Goal: Task Accomplishment & Management: Manage account settings

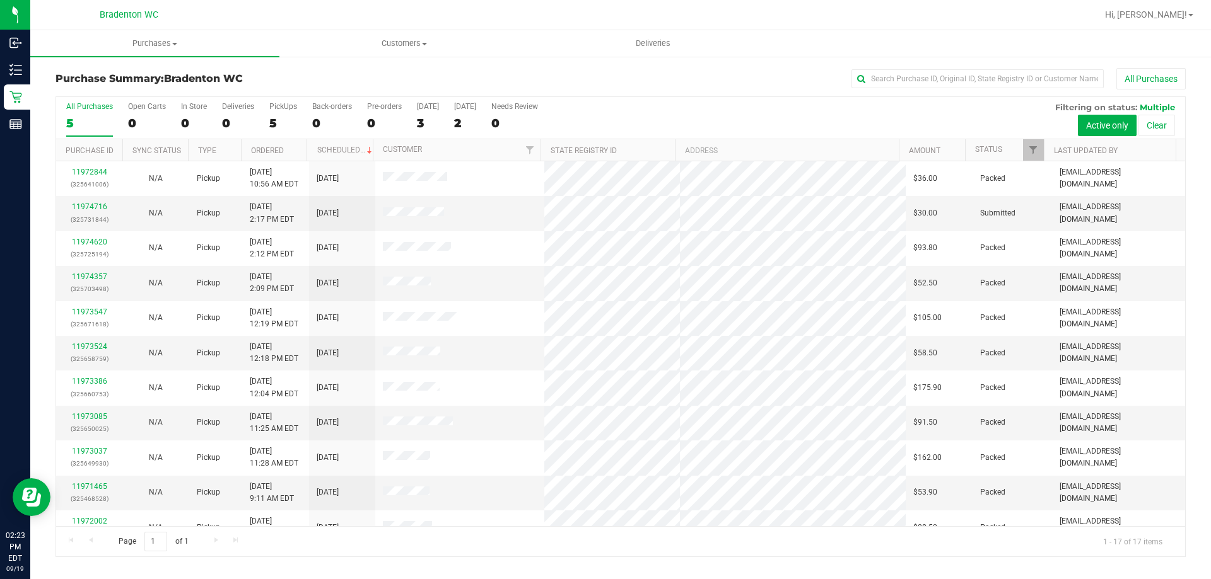
click at [648, 77] on div "All Purchases" at bounding box center [808, 78] width 753 height 21
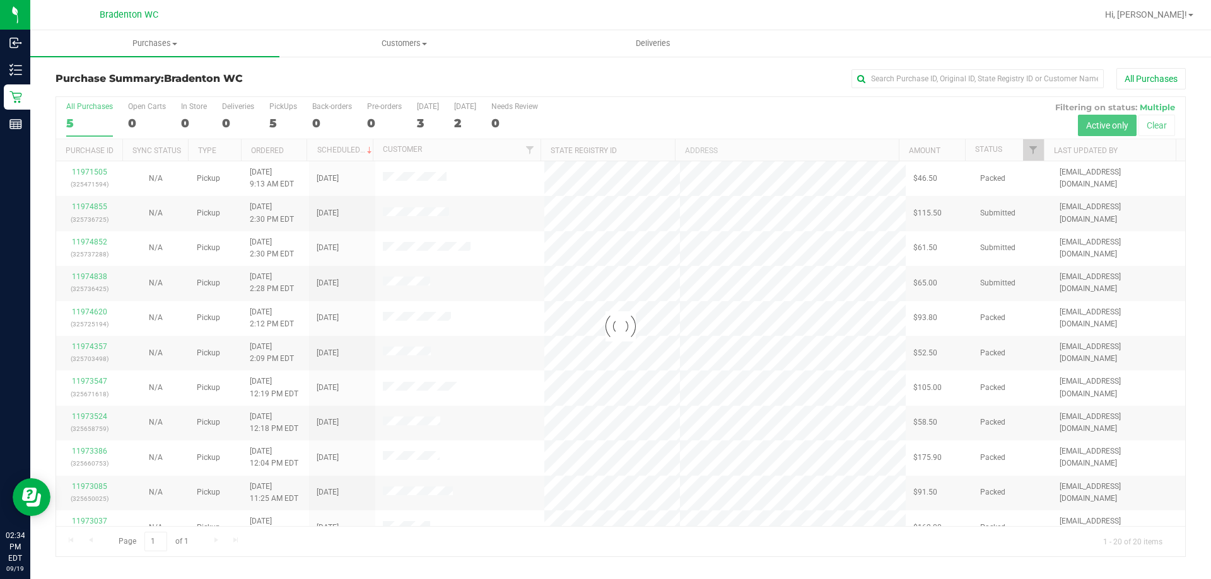
click at [1032, 151] on div at bounding box center [620, 327] width 1129 height 460
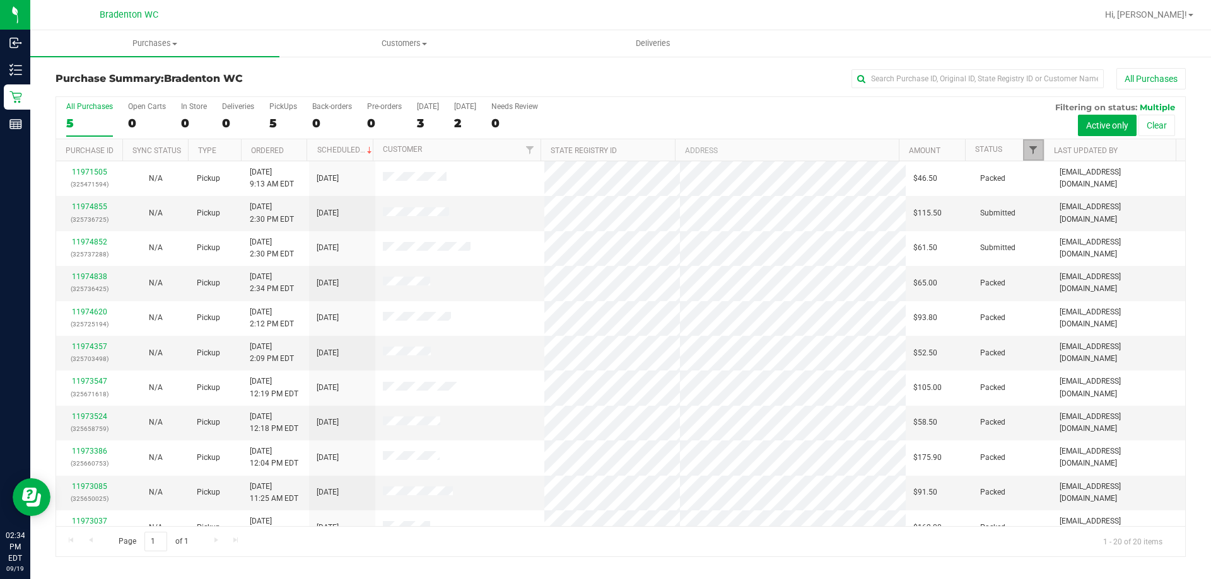
click at [1033, 149] on span "Filter" at bounding box center [1033, 150] width 10 height 10
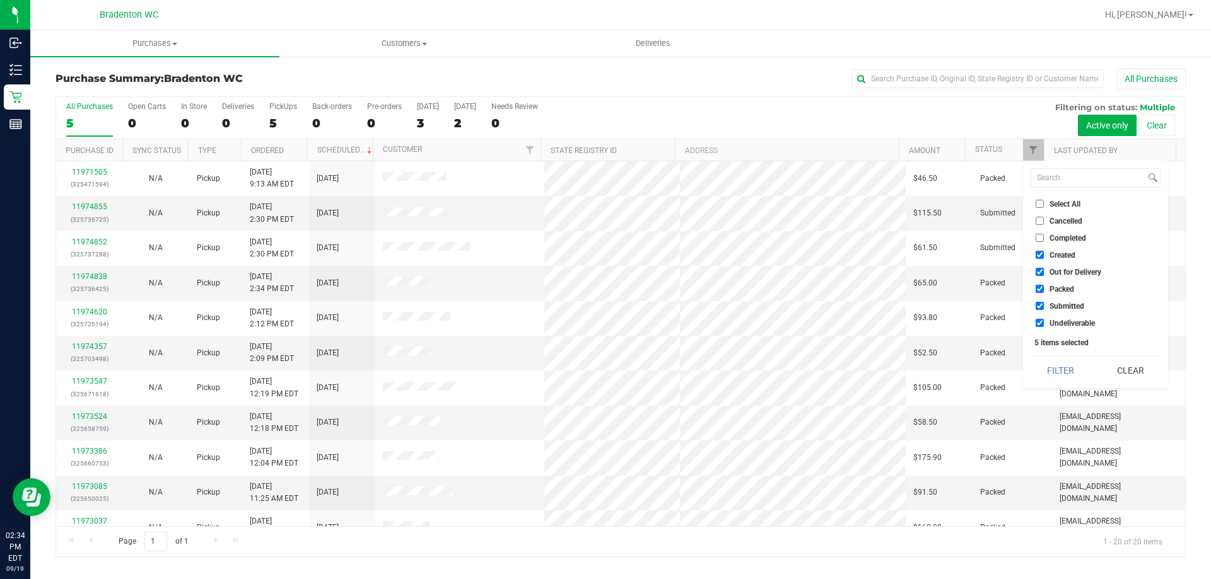
click at [1064, 290] on span "Packed" at bounding box center [1061, 290] width 25 height 8
click at [1044, 290] on input "Packed" at bounding box center [1039, 289] width 8 height 8
checkbox input "false"
click at [1066, 368] on button "Filter" at bounding box center [1060, 371] width 61 height 28
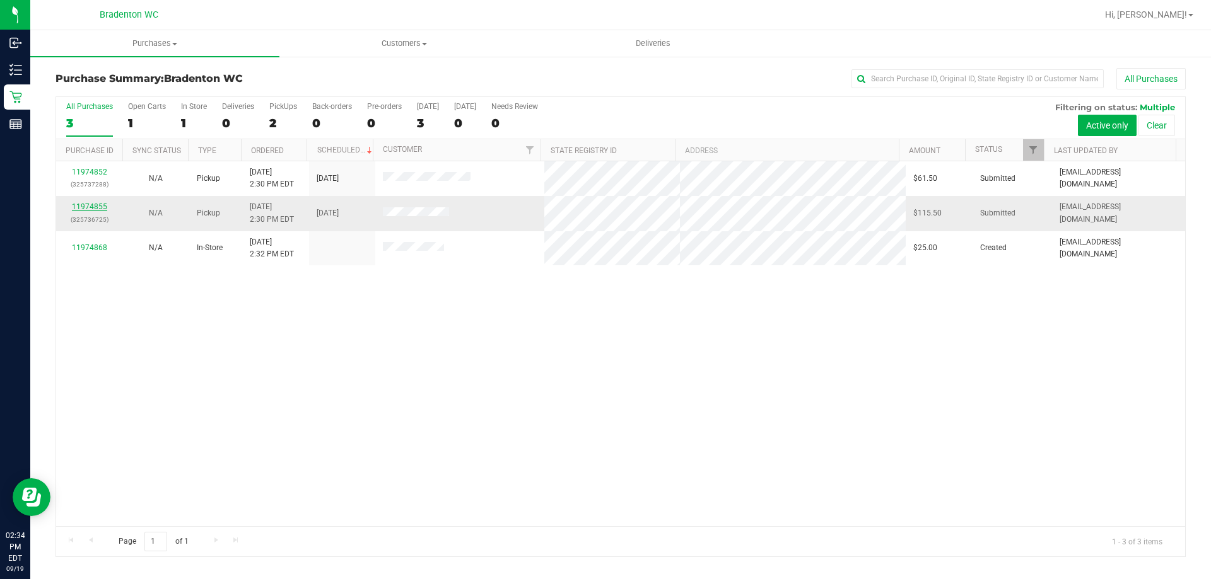
click at [95, 207] on link "11974855" at bounding box center [89, 206] width 35 height 9
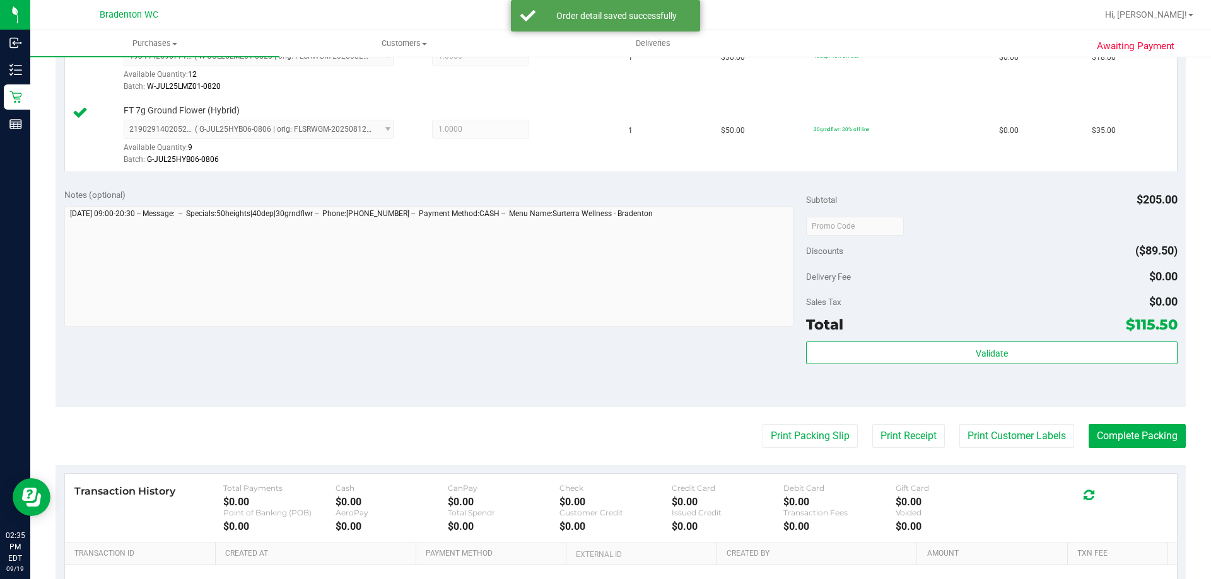
scroll to position [462, 0]
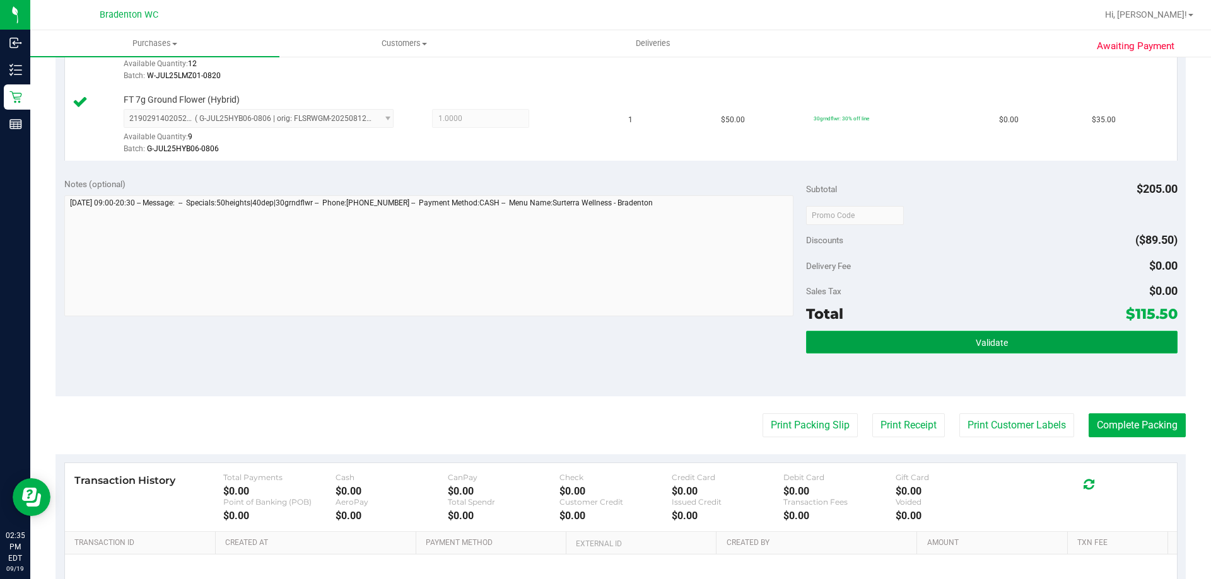
click at [897, 344] on button "Validate" at bounding box center [991, 342] width 371 height 23
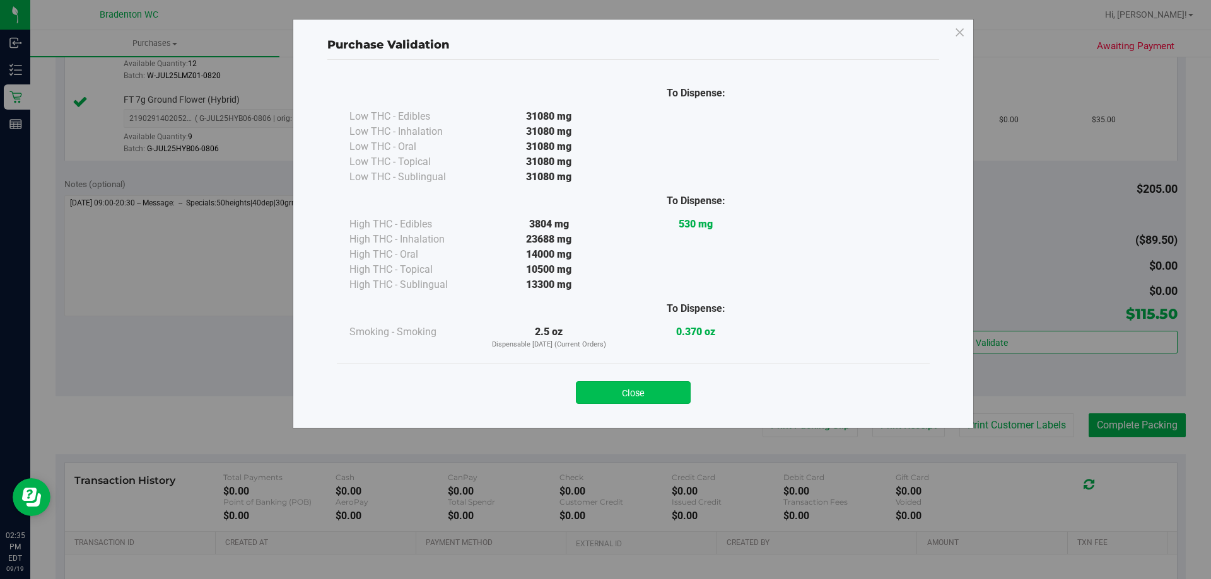
click at [652, 397] on button "Close" at bounding box center [633, 392] width 115 height 23
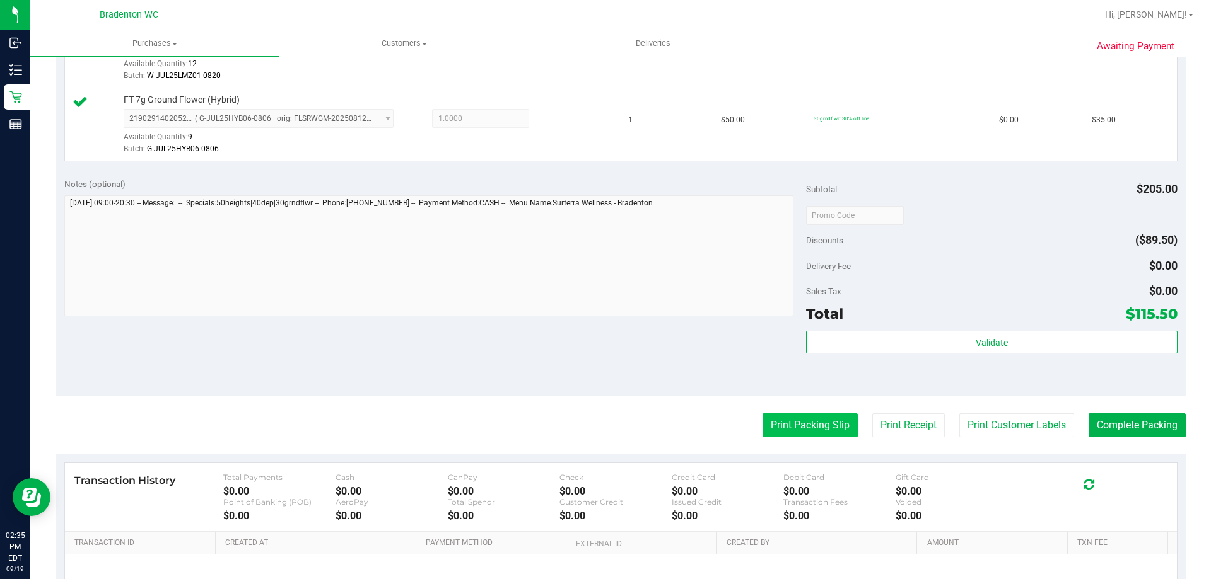
click at [803, 434] on button "Print Packing Slip" at bounding box center [809, 426] width 95 height 24
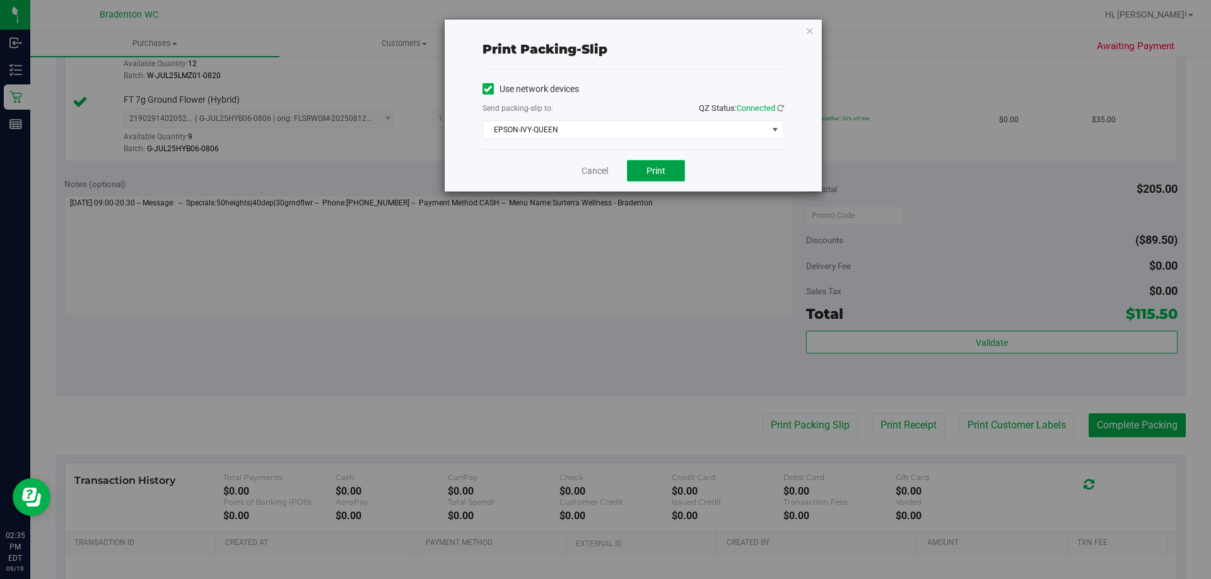
click at [643, 178] on button "Print" at bounding box center [656, 170] width 58 height 21
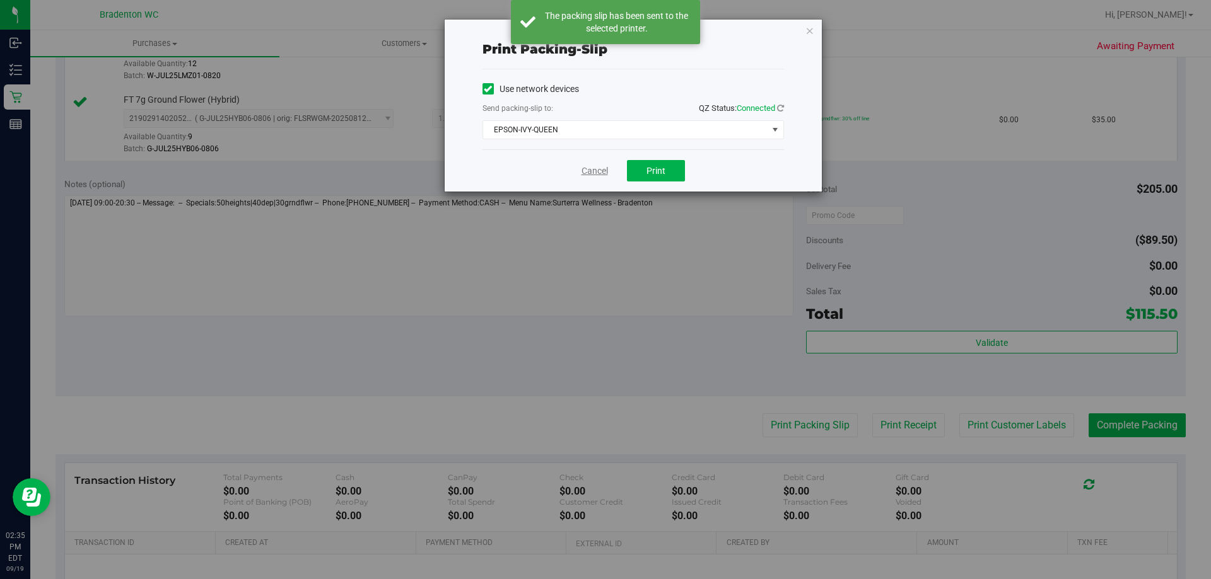
click at [601, 172] on link "Cancel" at bounding box center [594, 171] width 26 height 13
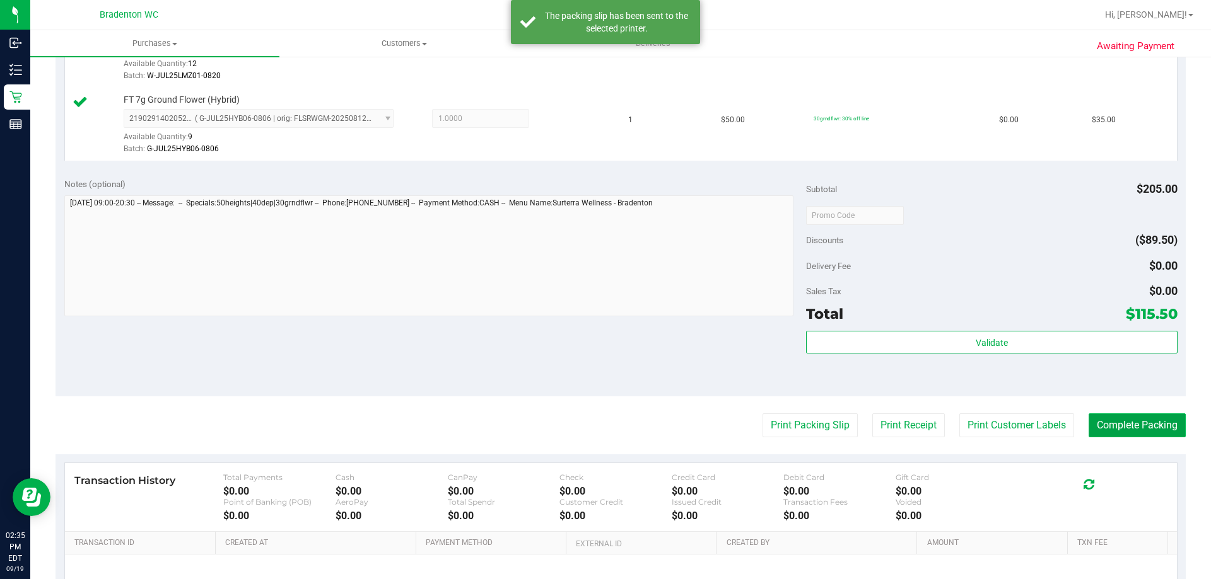
click at [1116, 435] on button "Complete Packing" at bounding box center [1136, 426] width 97 height 24
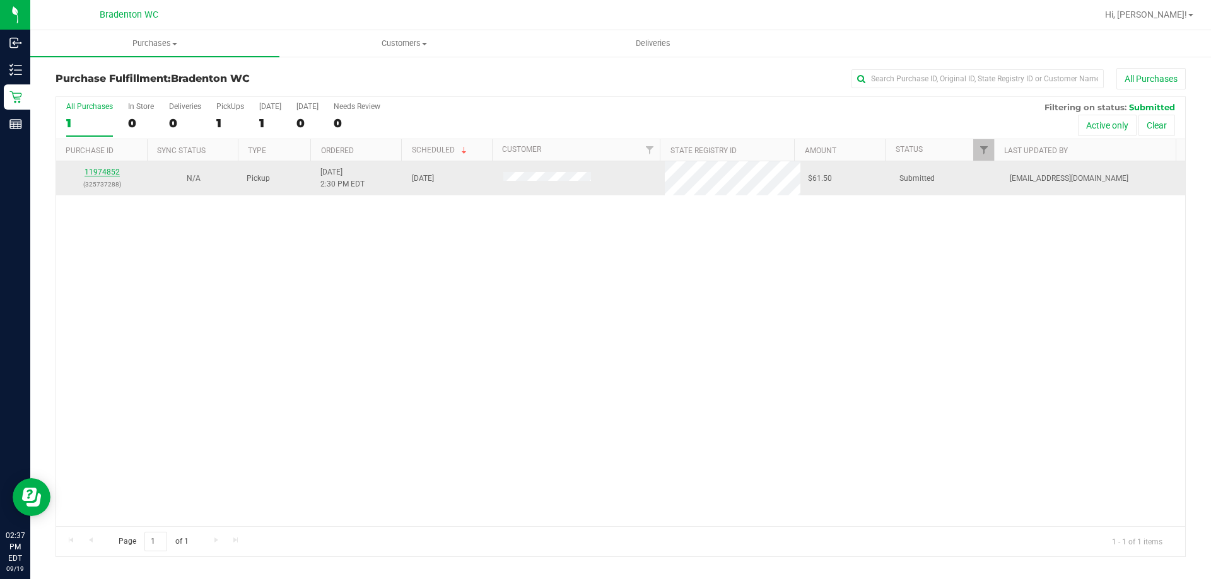
click at [95, 168] on link "11974852" at bounding box center [101, 172] width 35 height 9
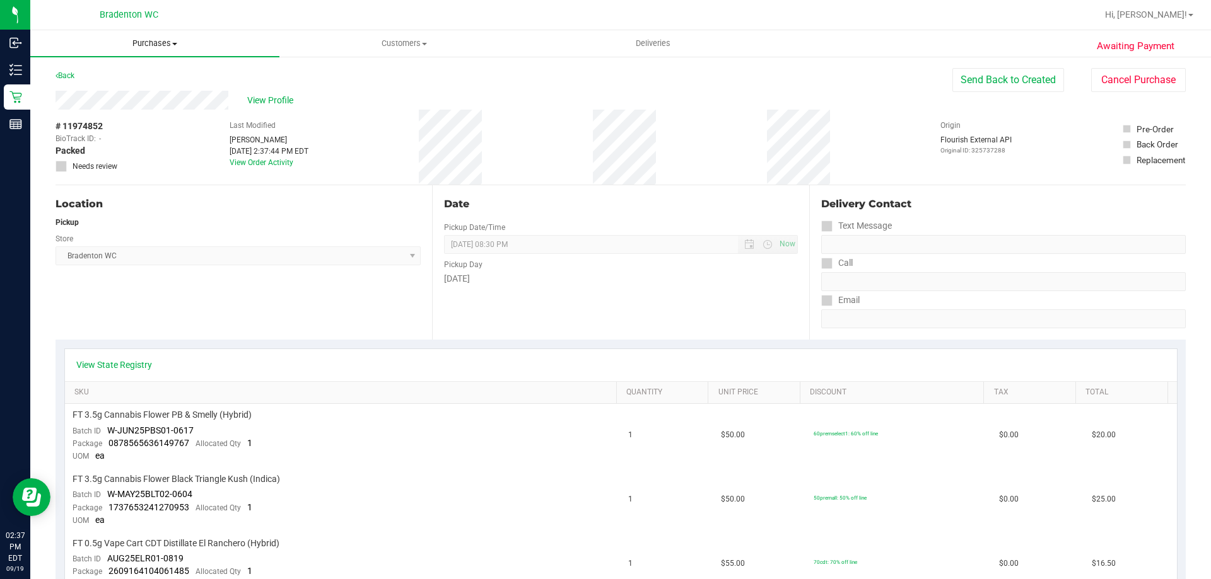
click at [72, 54] on uib-tab-heading "Purchases Summary of purchases Fulfillment All purchases" at bounding box center [154, 43] width 249 height 26
click at [166, 173] on div "# 11974852 BioTrack ID: - Packed Needs review Last Modified Olivia Benjamin Sep…" at bounding box center [620, 147] width 1130 height 75
click at [64, 78] on link "Back" at bounding box center [64, 75] width 19 height 9
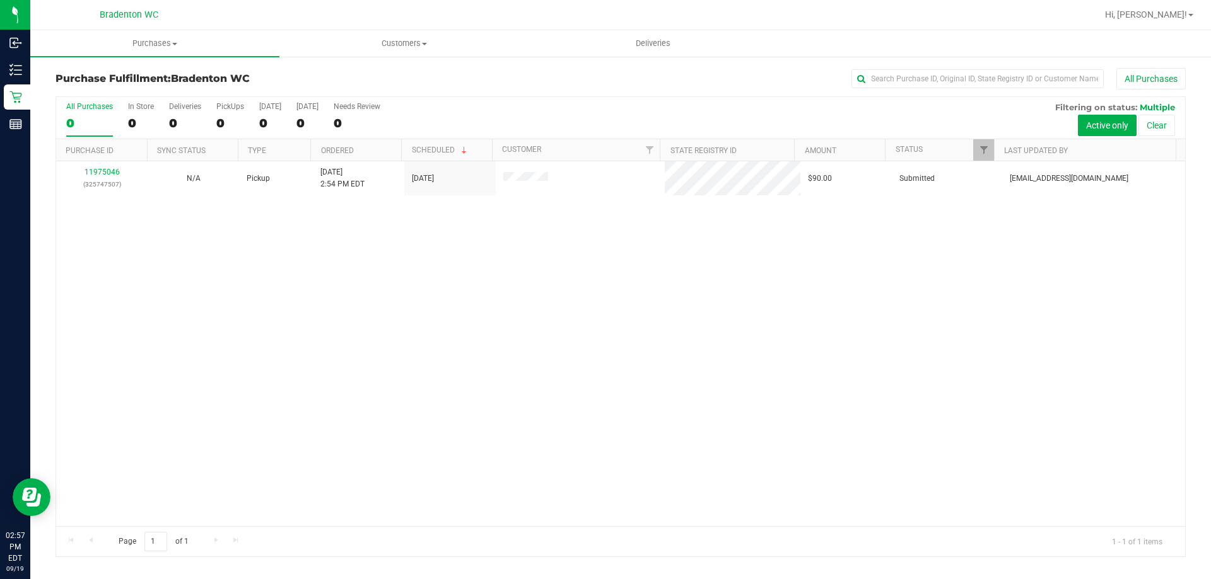
click at [277, 344] on div "11975046 (325747507) N/A Pickup 9/19/2025 2:54 PM EDT 9/19/2025 $90.00 Submitte…" at bounding box center [620, 343] width 1129 height 365
click at [291, 402] on div "11975046 (325747507) N/A Pickup 9/19/2025 2:54 PM EDT 9/19/2025 $90.00 Submitte…" at bounding box center [620, 343] width 1129 height 365
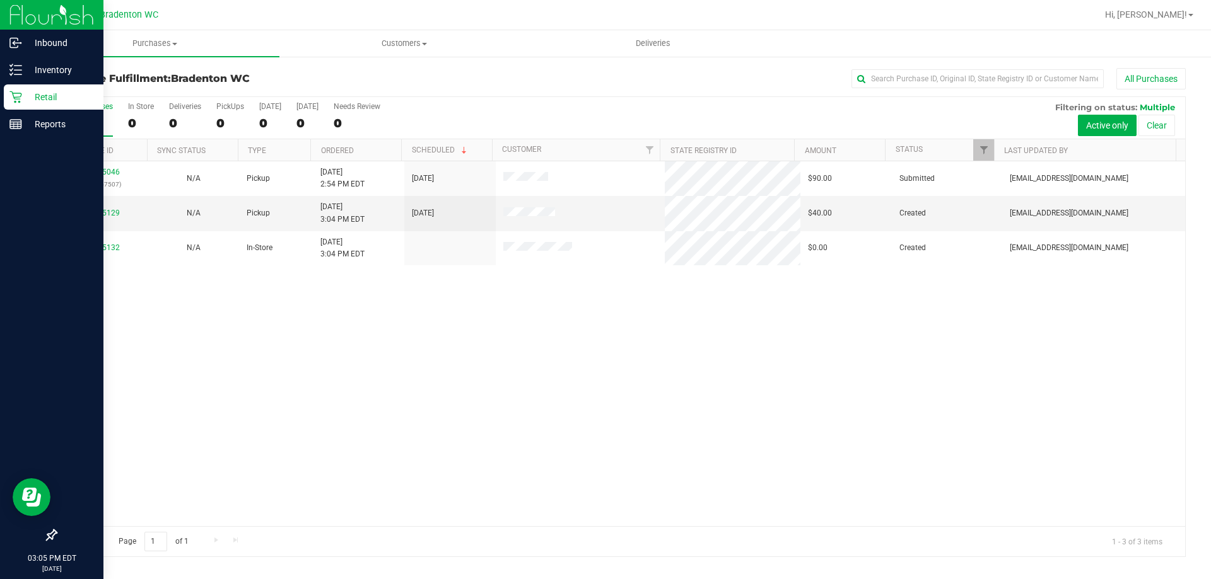
click at [24, 100] on p "Retail" at bounding box center [60, 97] width 76 height 15
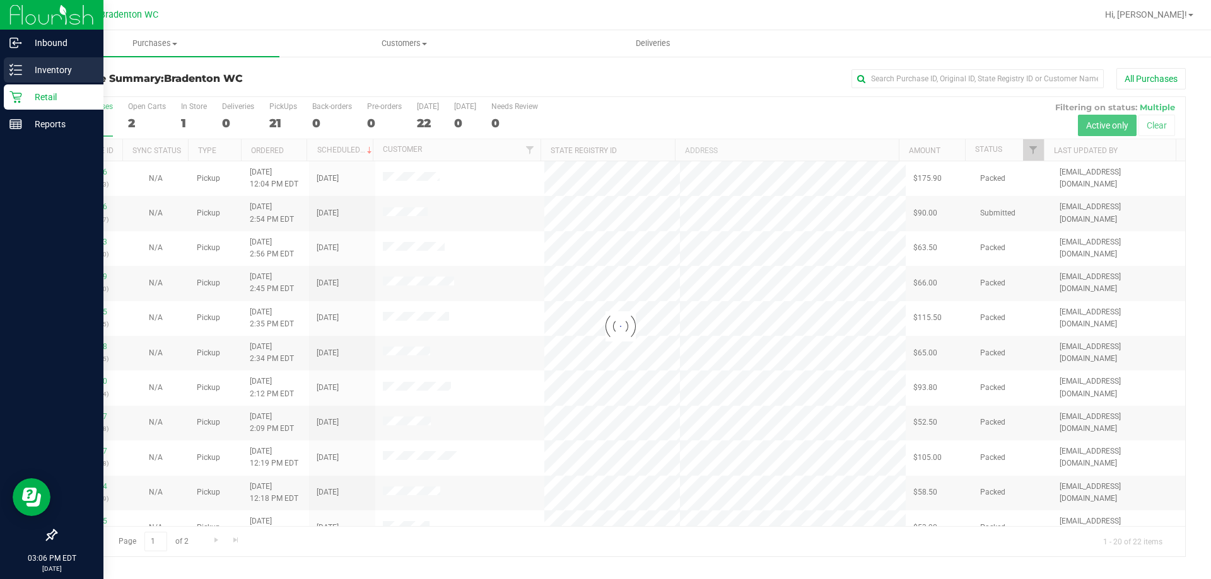
click at [8, 67] on div "Inventory" at bounding box center [54, 69] width 100 height 25
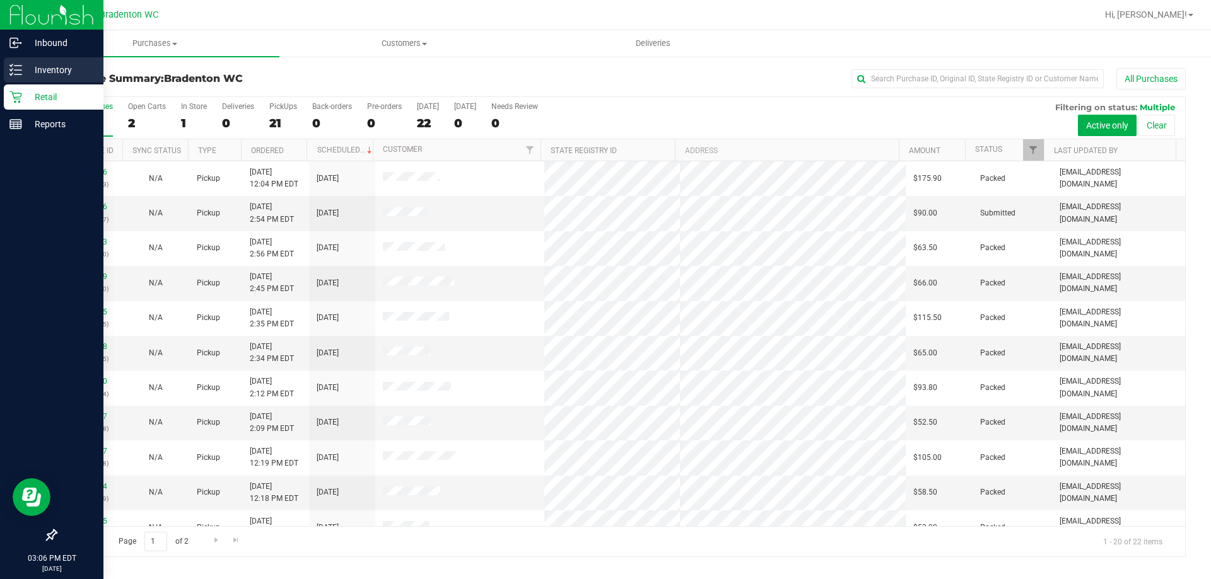
click at [62, 66] on p "Inventory" at bounding box center [60, 69] width 76 height 15
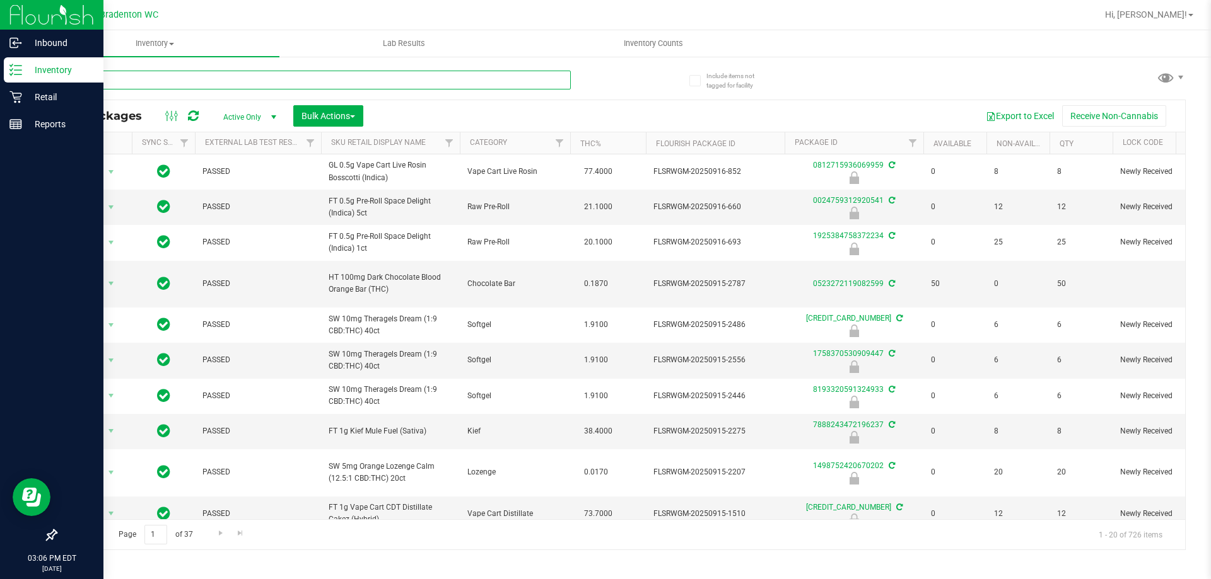
click at [136, 79] on input "text" at bounding box center [312, 80] width 515 height 19
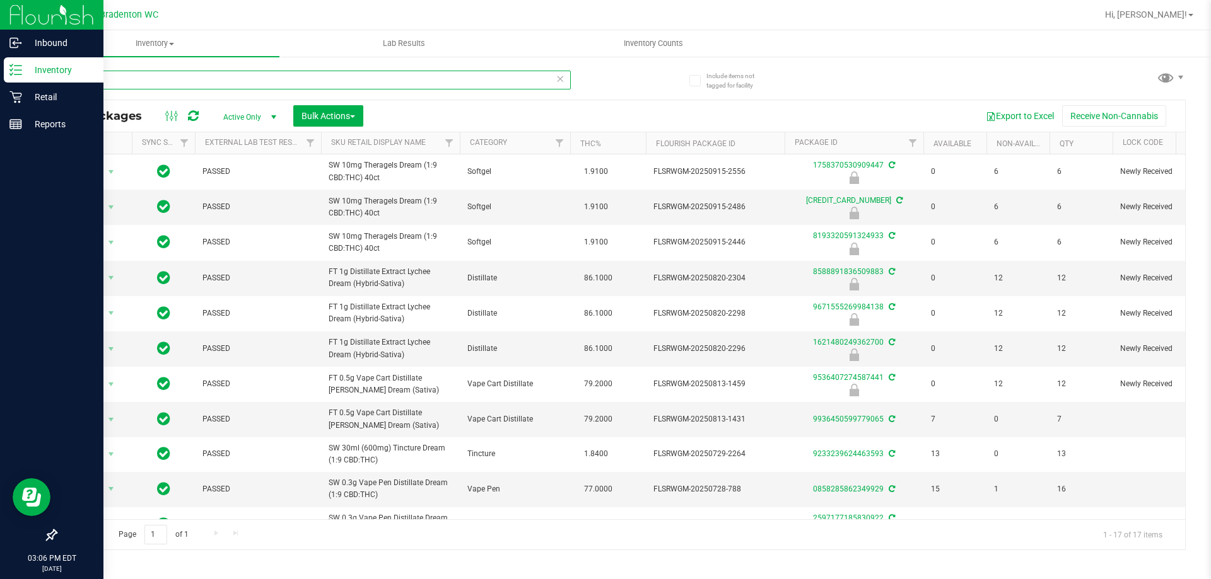
type input "dream"
drag, startPoint x: 129, startPoint y: 79, endPoint x: 0, endPoint y: 67, distance: 129.8
click at [0, 67] on div "Inbound Inventory Retail Reports 03:11 PM EDT 09/19/2025 09/19 Bradenton WC Hi,…" at bounding box center [605, 289] width 1211 height 579
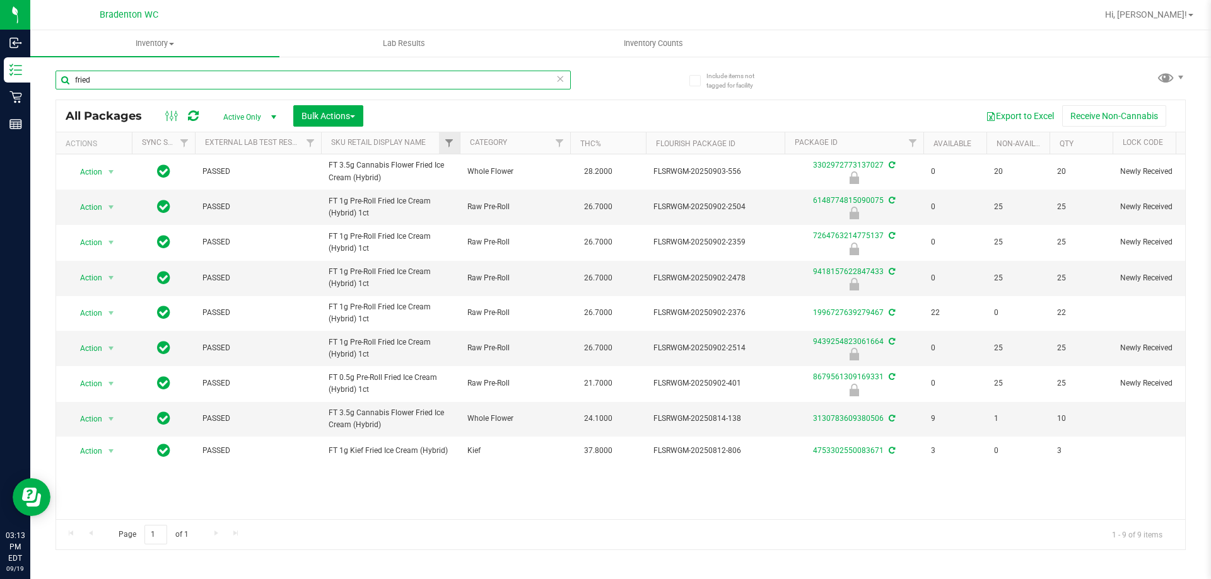
type input "fried"
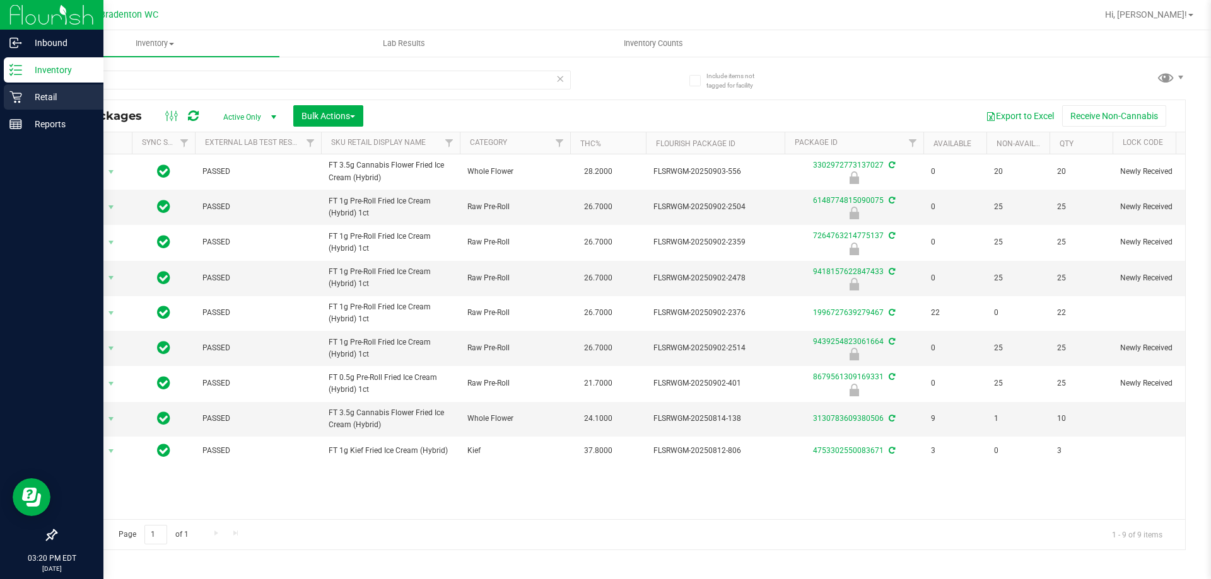
click at [12, 98] on icon at bounding box center [15, 97] width 13 height 13
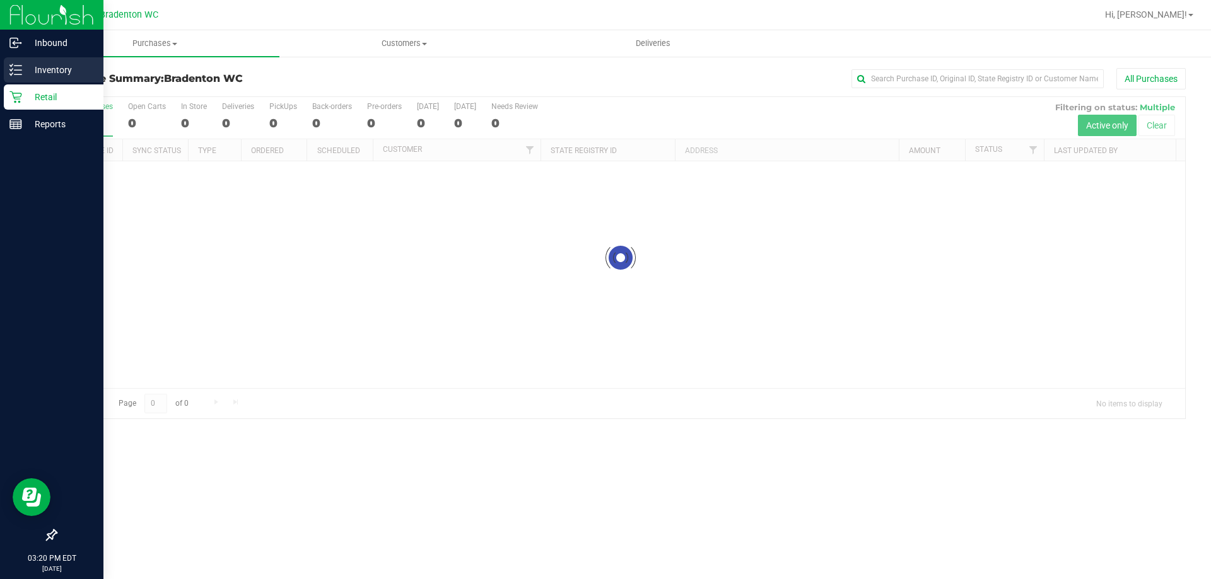
click at [62, 62] on p "Inventory" at bounding box center [60, 69] width 76 height 15
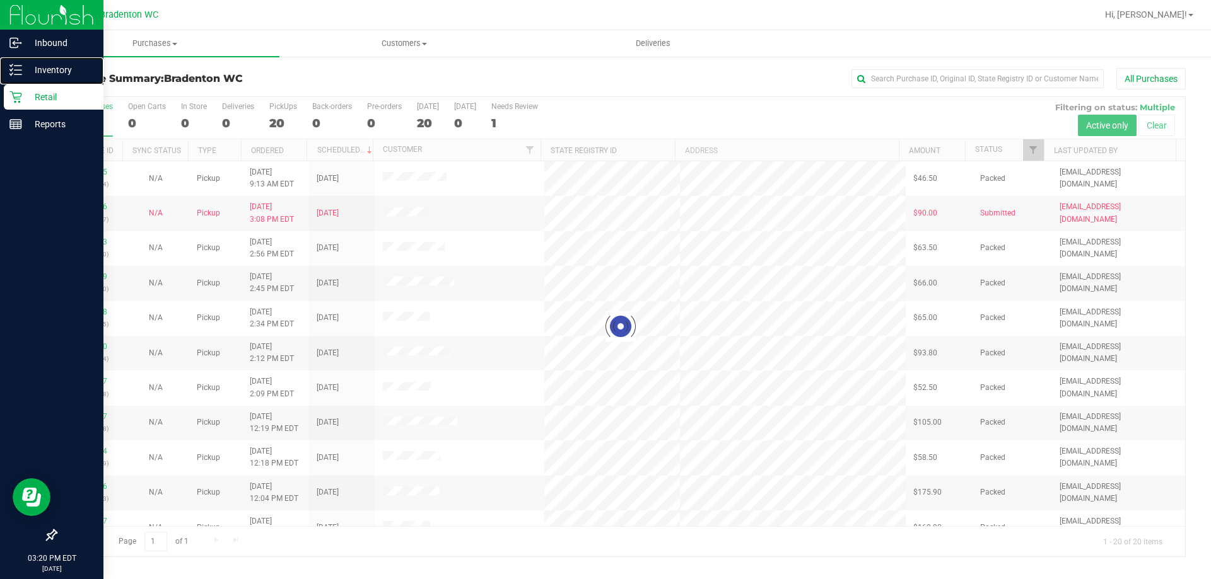
click at [68, 85] on div "Retail" at bounding box center [54, 96] width 100 height 25
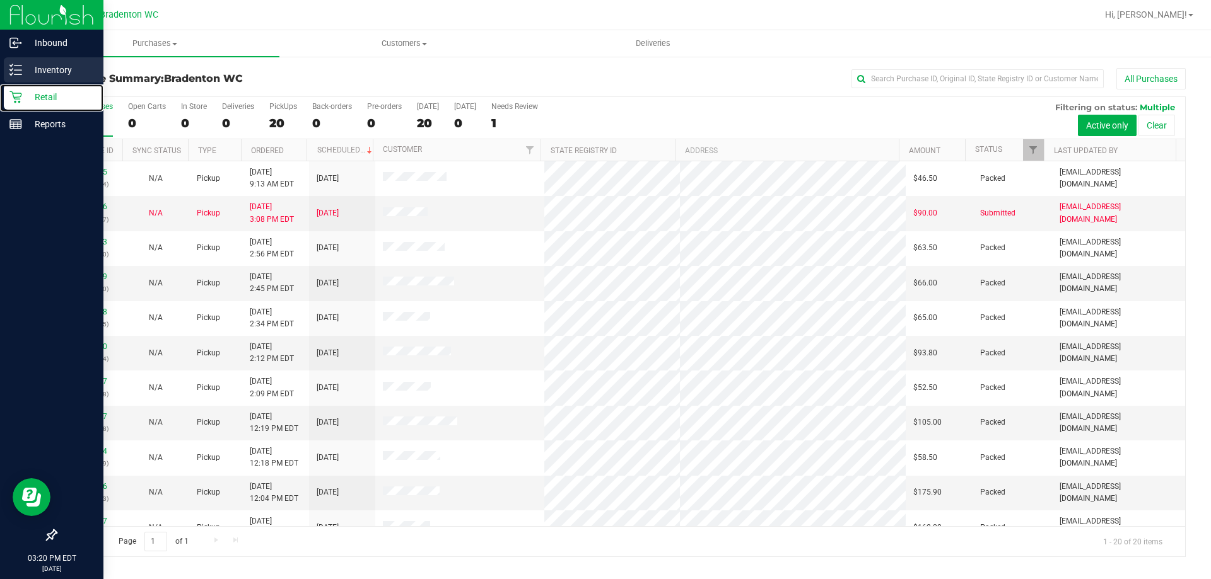
click at [64, 78] on div "Inventory" at bounding box center [54, 69] width 100 height 25
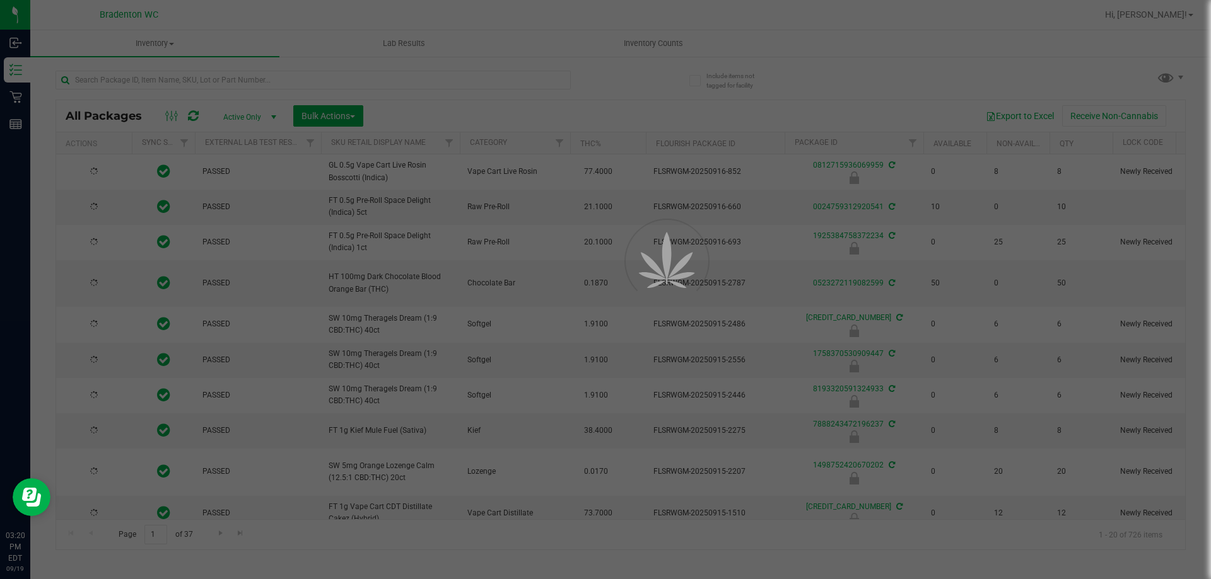
click at [368, 76] on div at bounding box center [605, 289] width 1211 height 579
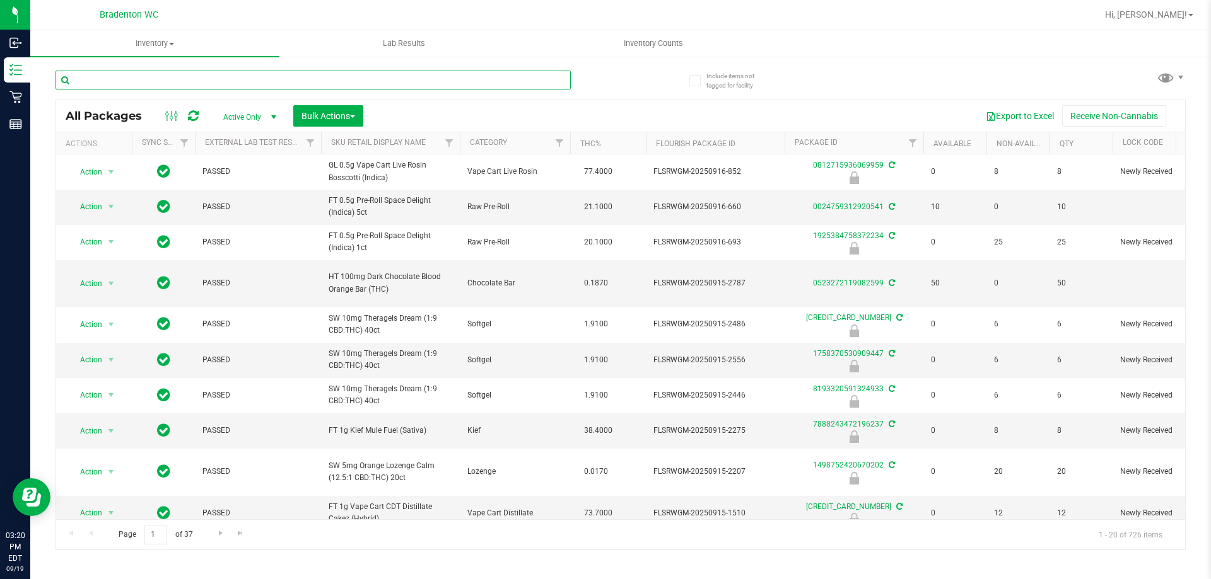
click at [404, 76] on input "text" at bounding box center [312, 80] width 515 height 19
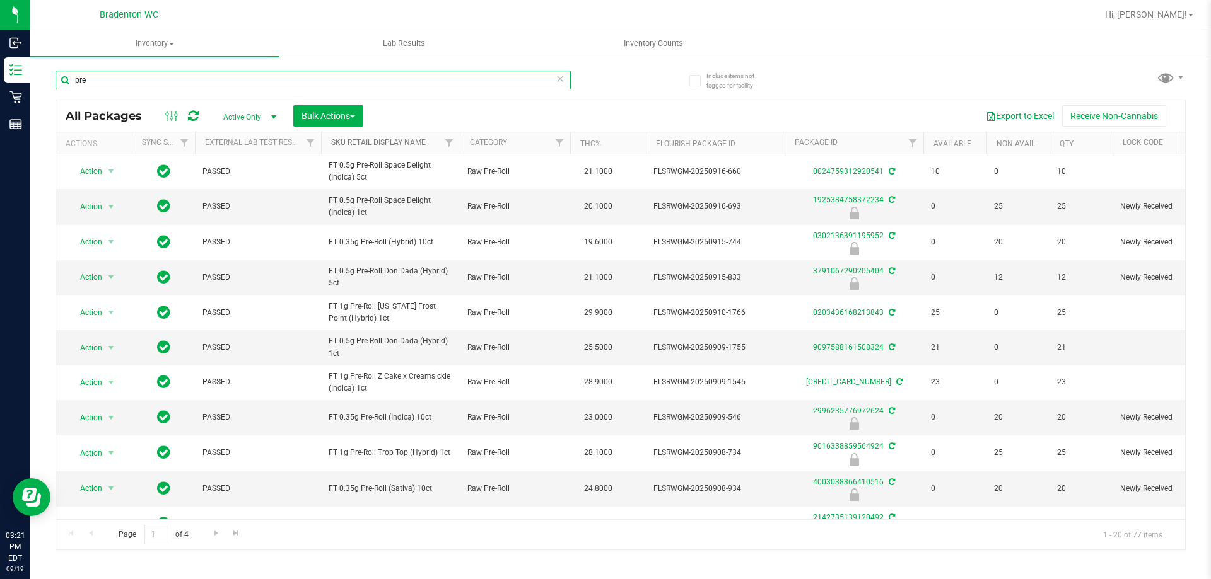
type input "pre"
click at [392, 142] on link "Sku Retail Display Name" at bounding box center [378, 142] width 95 height 9
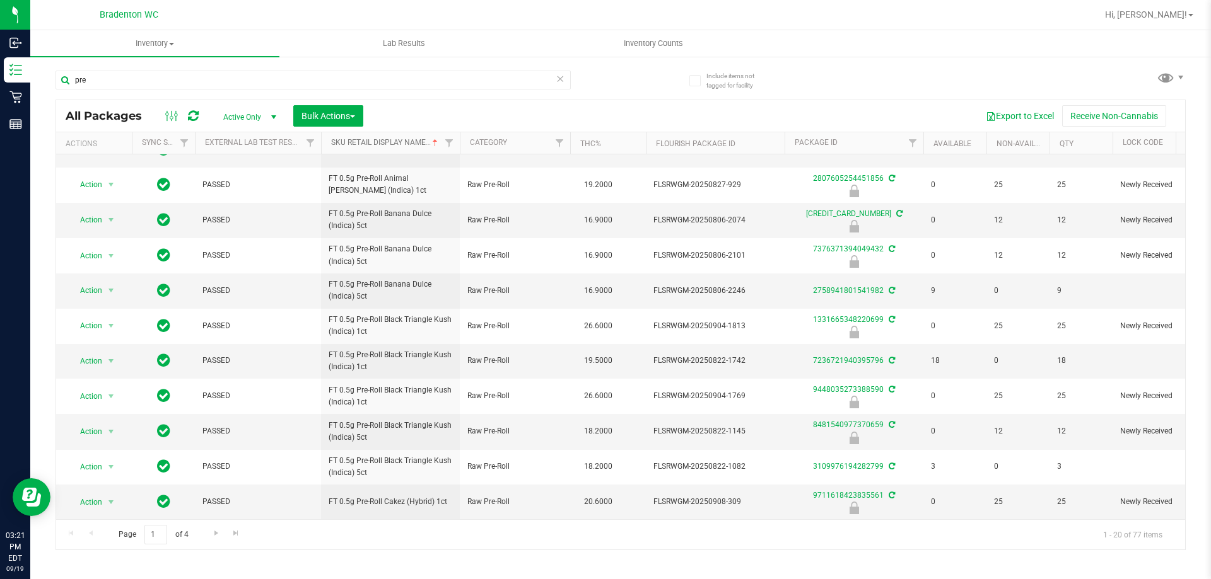
scroll to position [349, 0]
click at [214, 533] on span "Go to the next page" at bounding box center [216, 533] width 10 height 10
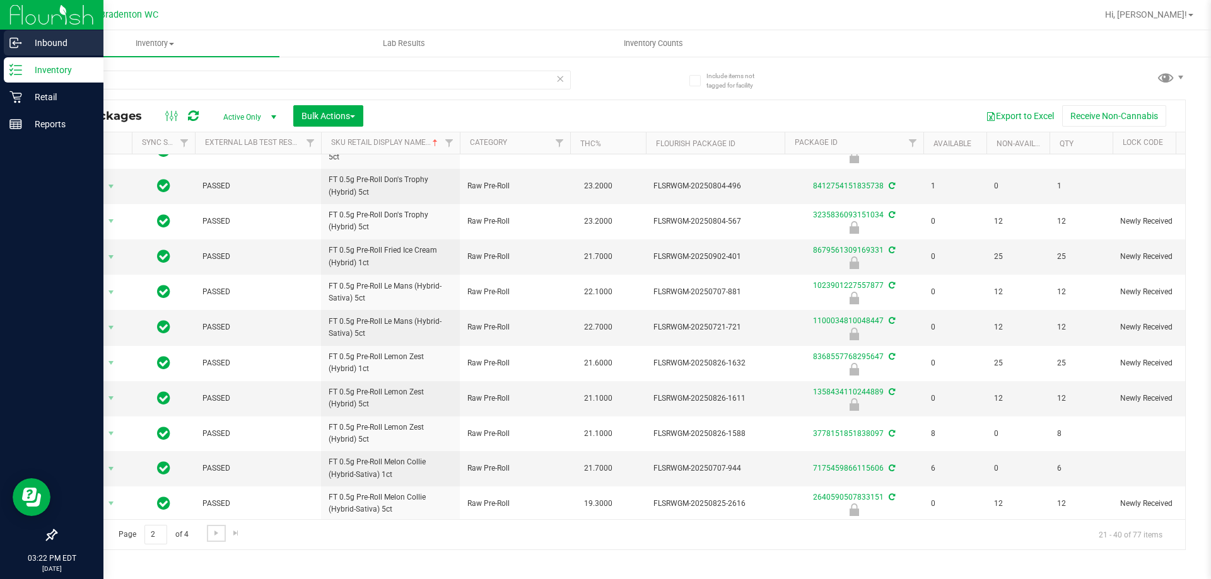
scroll to position [325, 0]
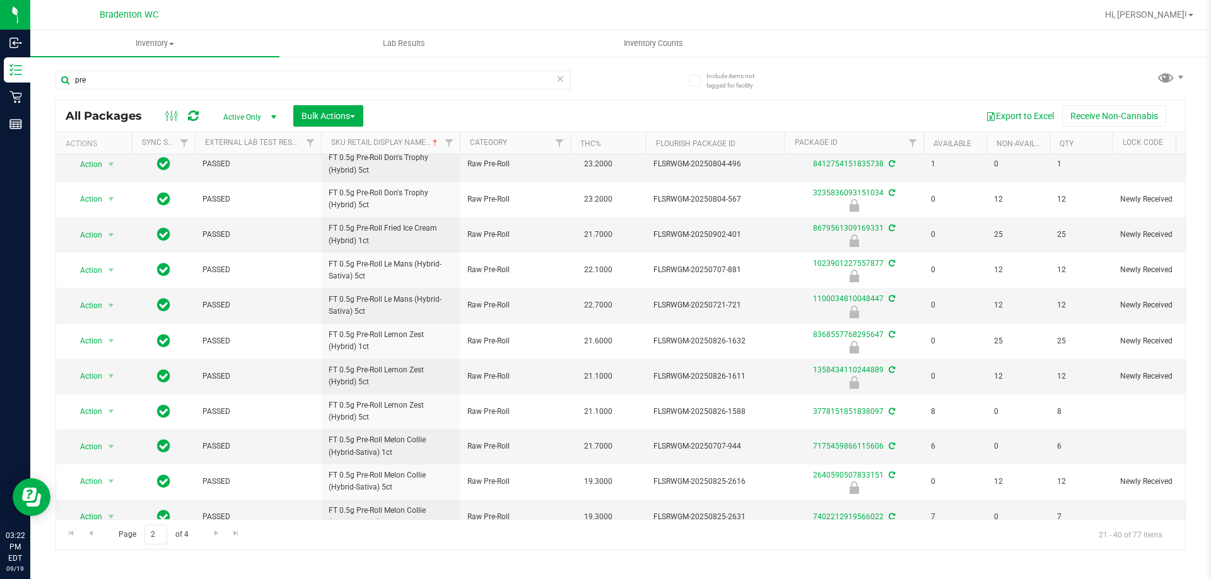
click at [352, 543] on div "Page 2 of 4 21 - 40 of 77 items" at bounding box center [620, 535] width 1129 height 30
click at [90, 533] on span "Go to the previous page" at bounding box center [91, 533] width 10 height 10
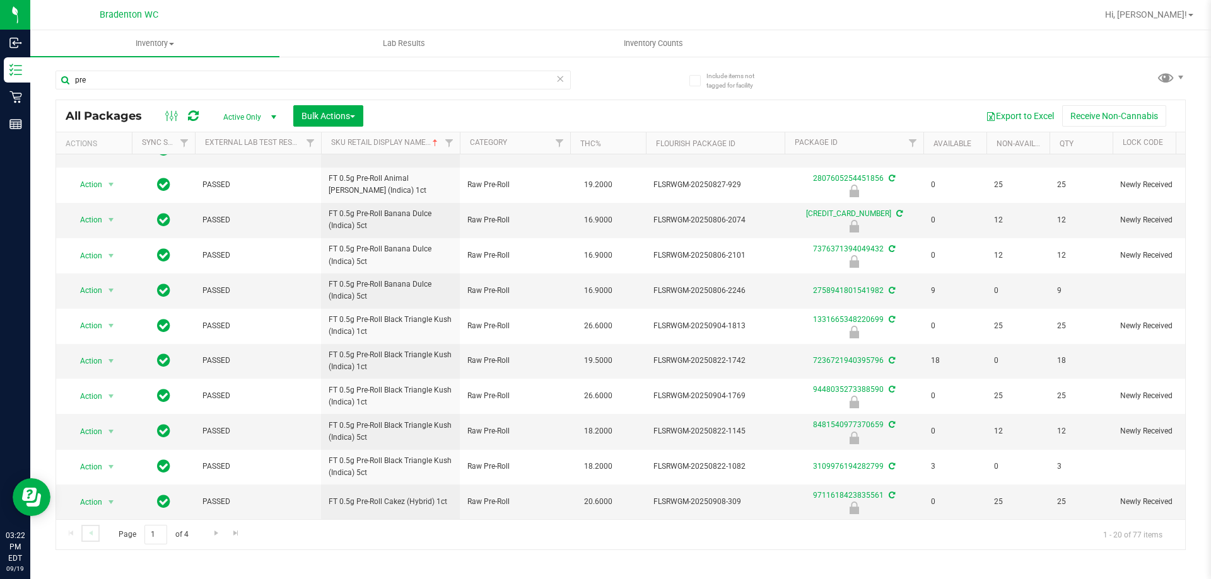
scroll to position [349, 0]
click at [214, 533] on span "Go to the next page" at bounding box center [216, 533] width 10 height 10
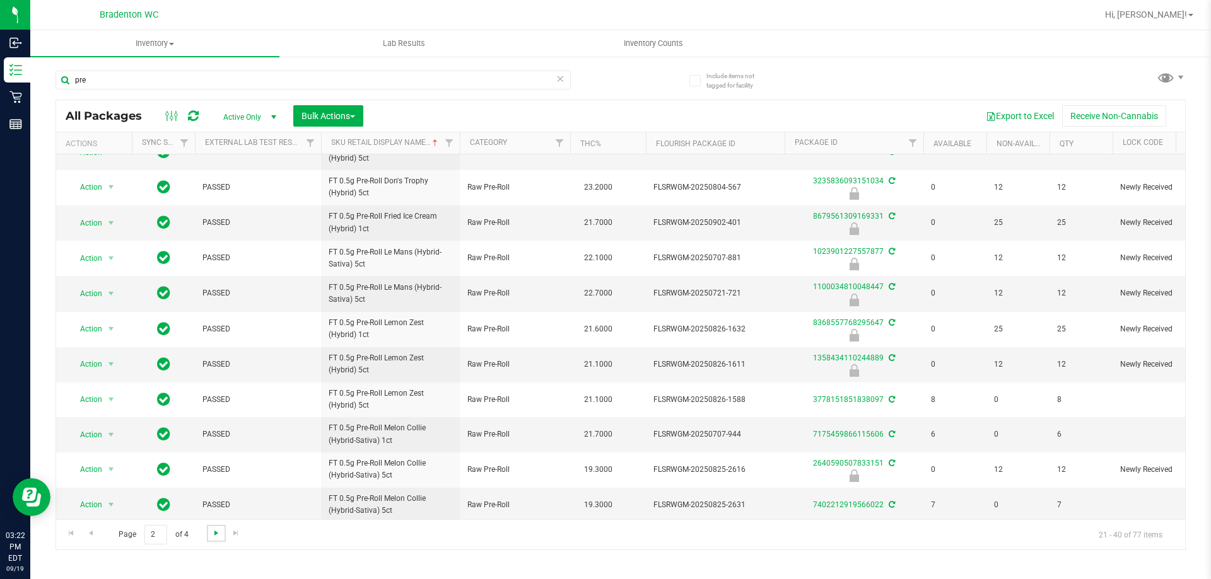
scroll to position [349, 0]
click at [215, 535] on span "Go to the next page" at bounding box center [216, 533] width 10 height 10
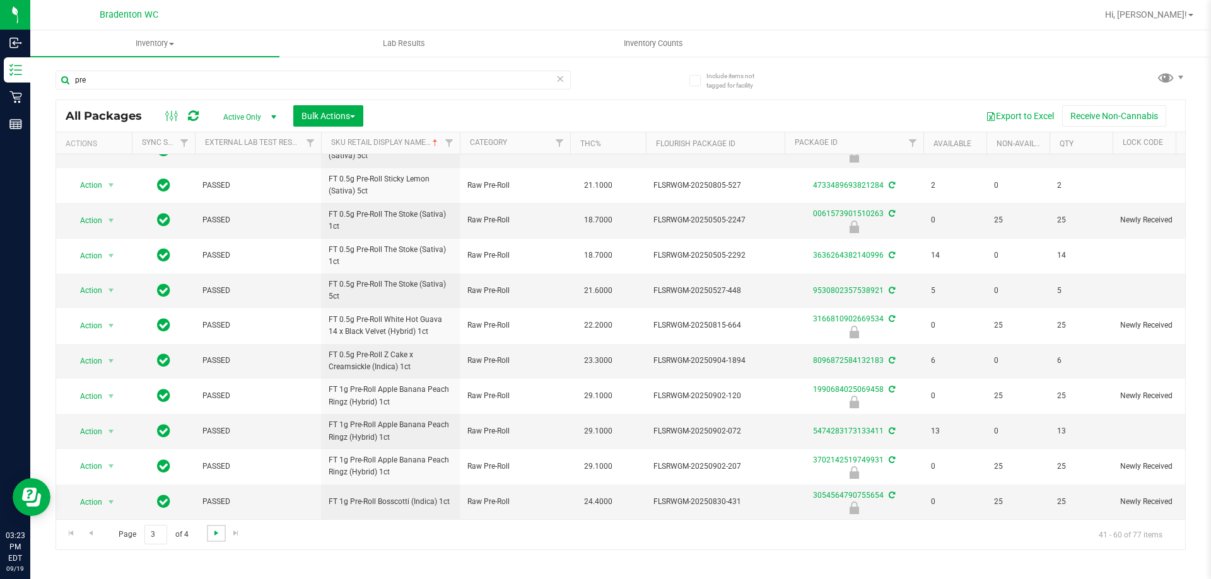
scroll to position [347, 0]
click at [212, 533] on span "Go to the next page" at bounding box center [216, 533] width 10 height 10
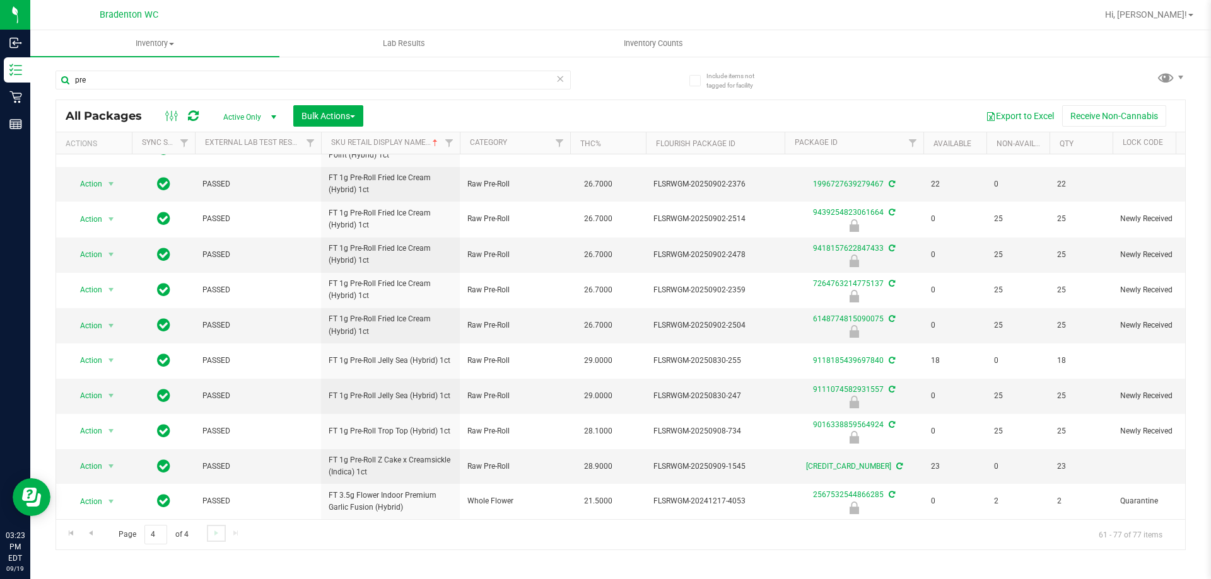
scroll to position [255, 0]
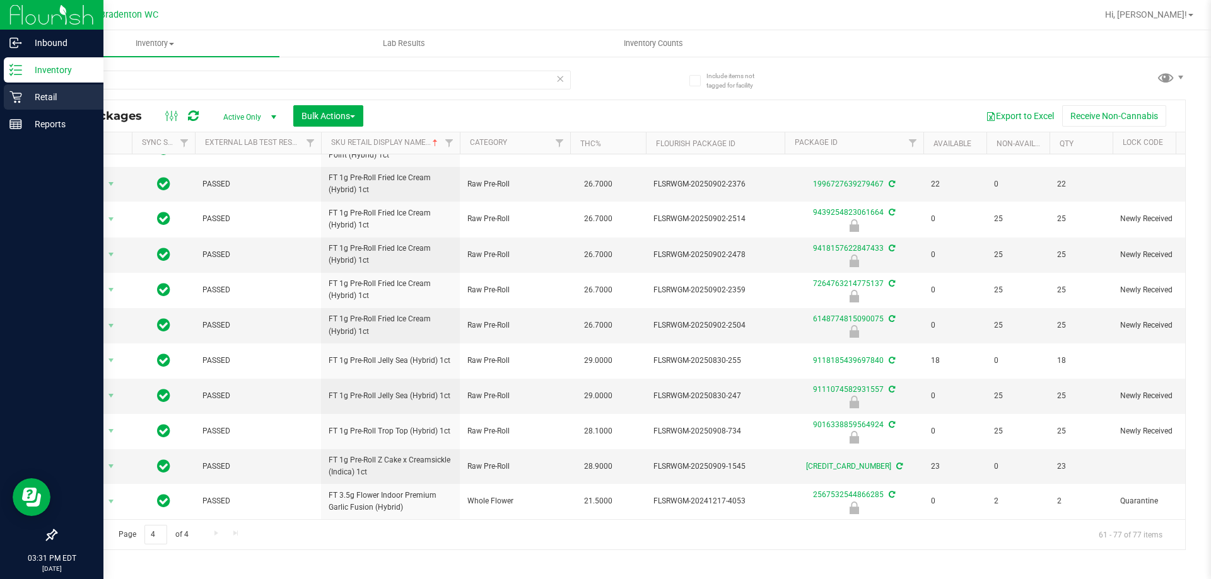
click at [20, 100] on icon at bounding box center [15, 97] width 13 height 13
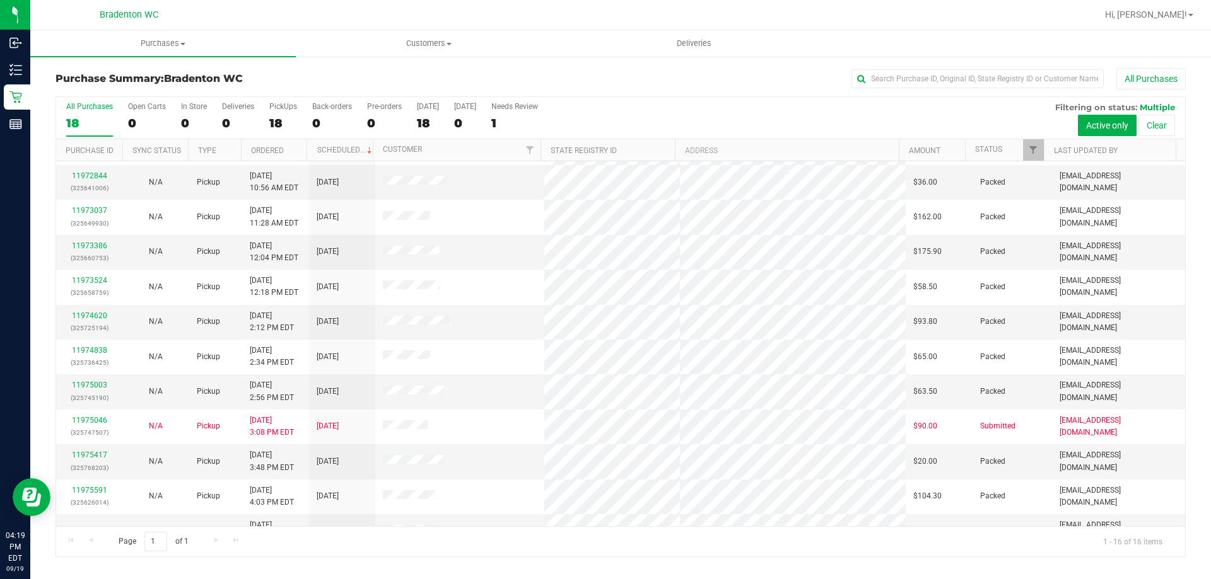
scroll to position [194, 0]
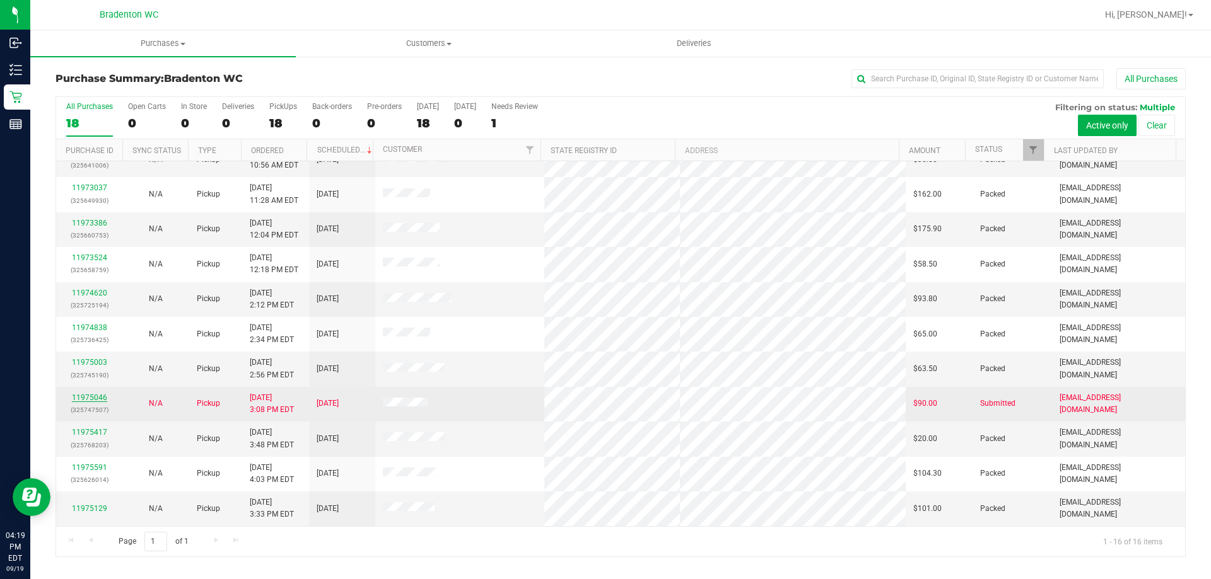
click at [88, 393] on link "11975046" at bounding box center [89, 397] width 35 height 9
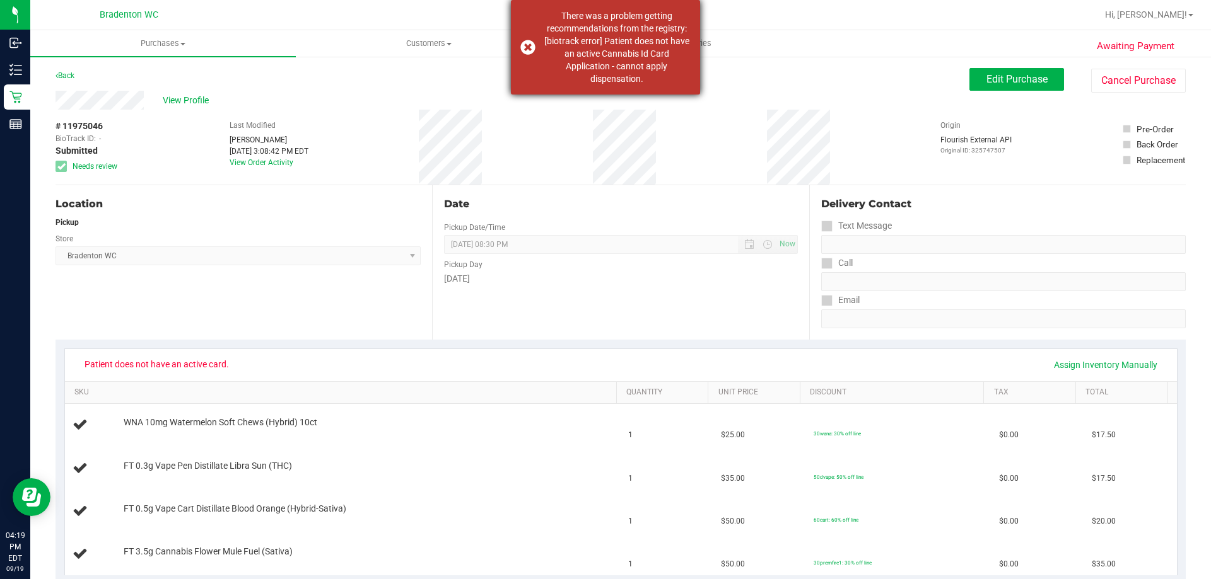
click at [650, 57] on dispensation "There was a problem getting recommendations from the registry: [biotrack error]…" at bounding box center [616, 47] width 148 height 76
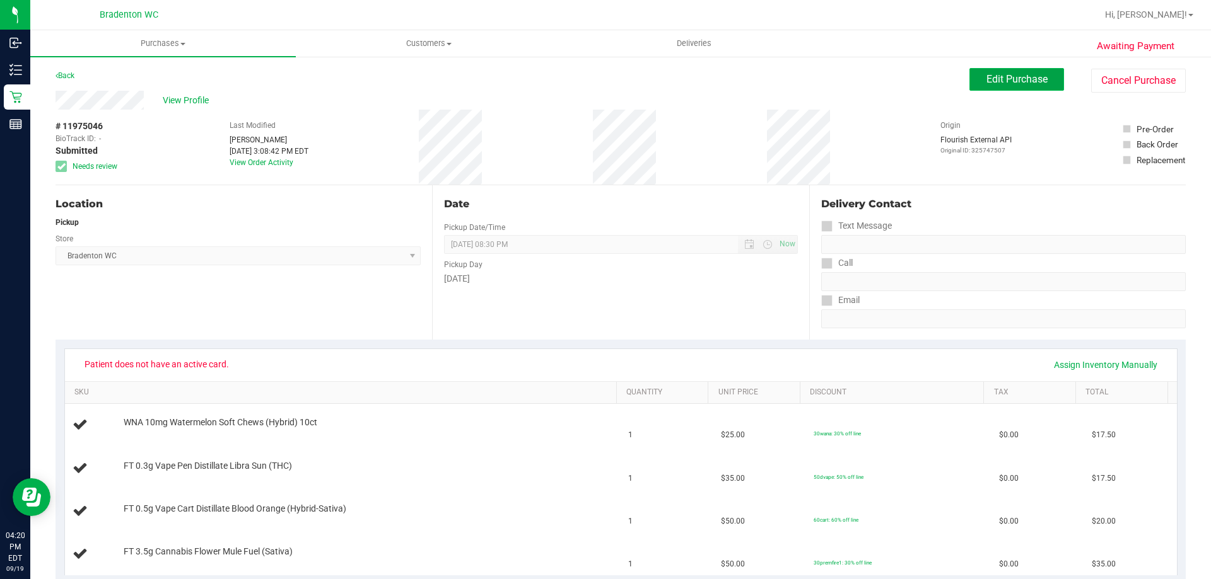
click at [1008, 82] on span "Edit Purchase" at bounding box center [1016, 79] width 61 height 12
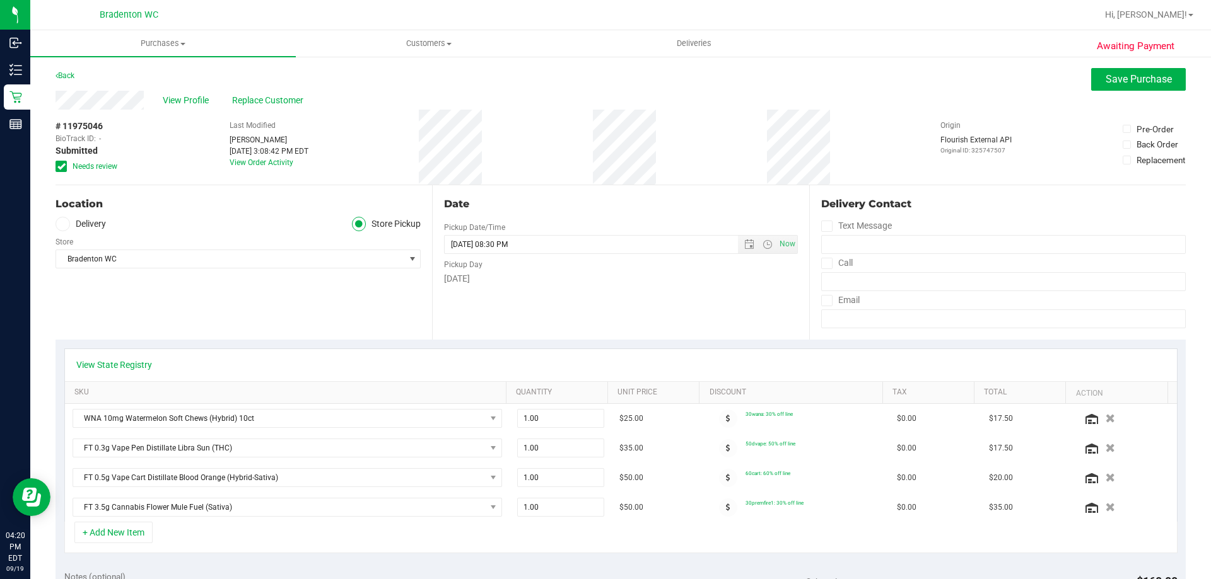
click at [59, 166] on icon at bounding box center [61, 166] width 8 height 0
click at [0, 0] on input "Needs review" at bounding box center [0, 0] width 0 height 0
click at [1124, 78] on span "Save Purchase" at bounding box center [1138, 79] width 66 height 12
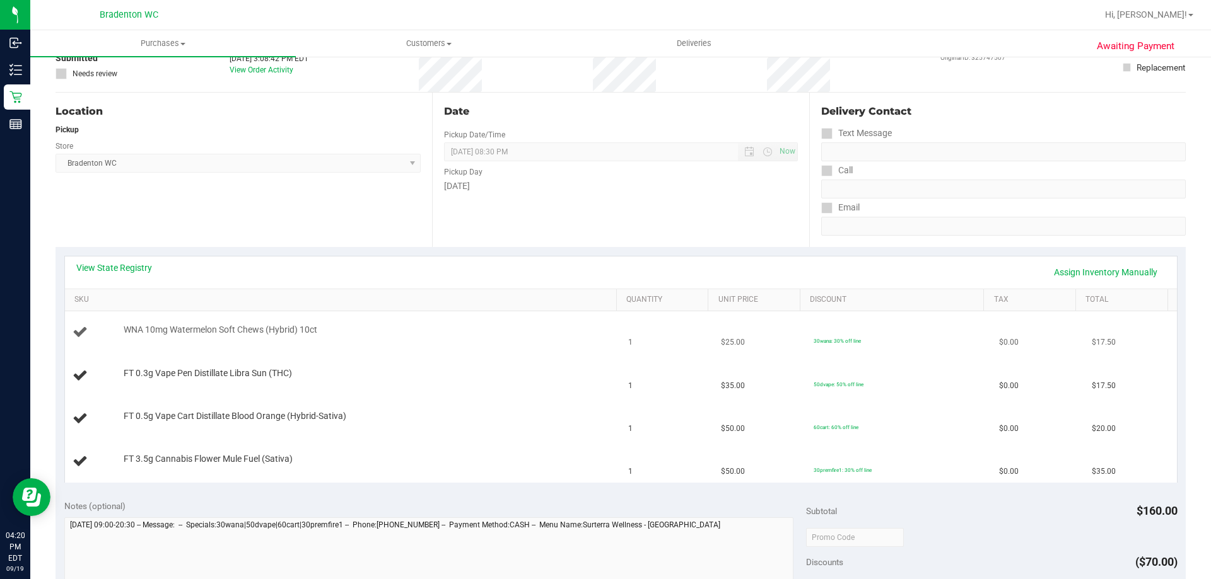
scroll to position [126, 0]
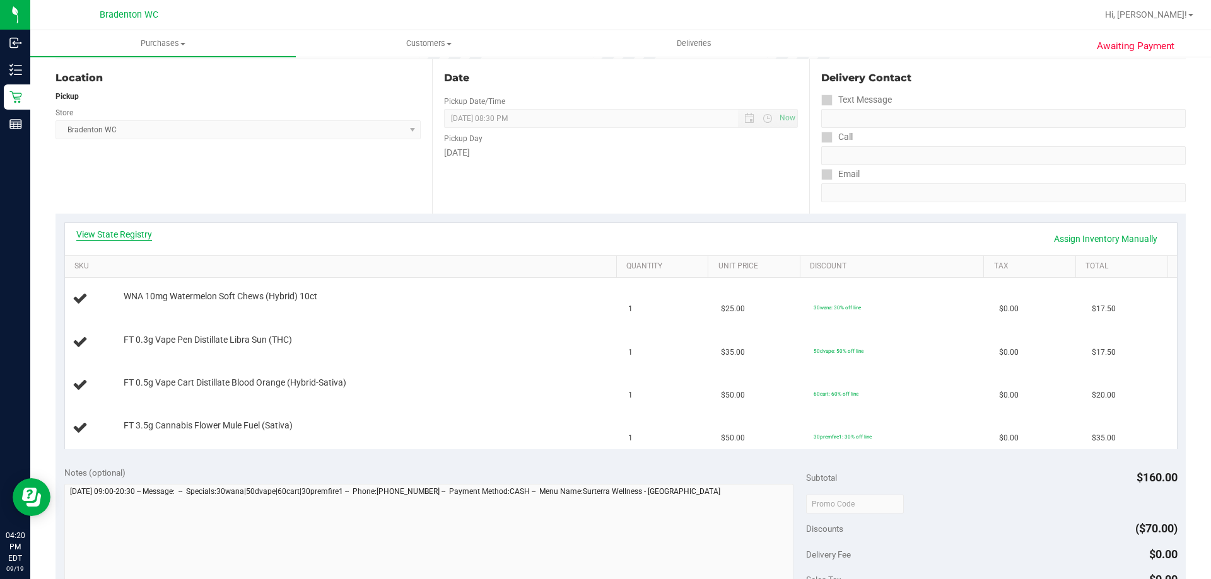
click at [108, 231] on link "View State Registry" at bounding box center [114, 234] width 76 height 13
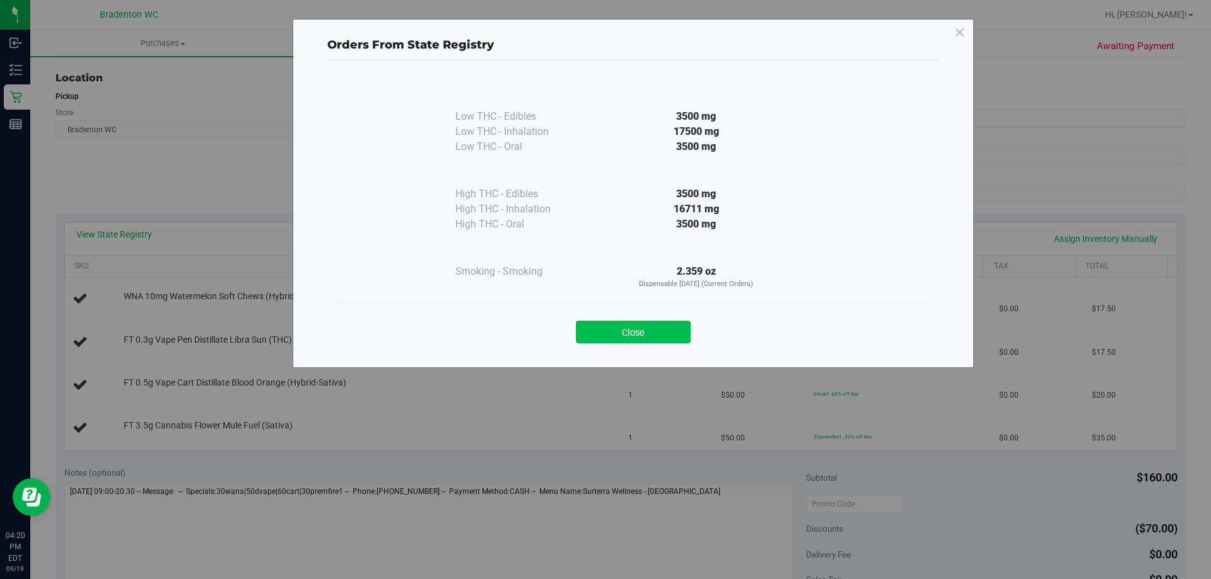
click at [624, 327] on button "Close" at bounding box center [633, 332] width 115 height 23
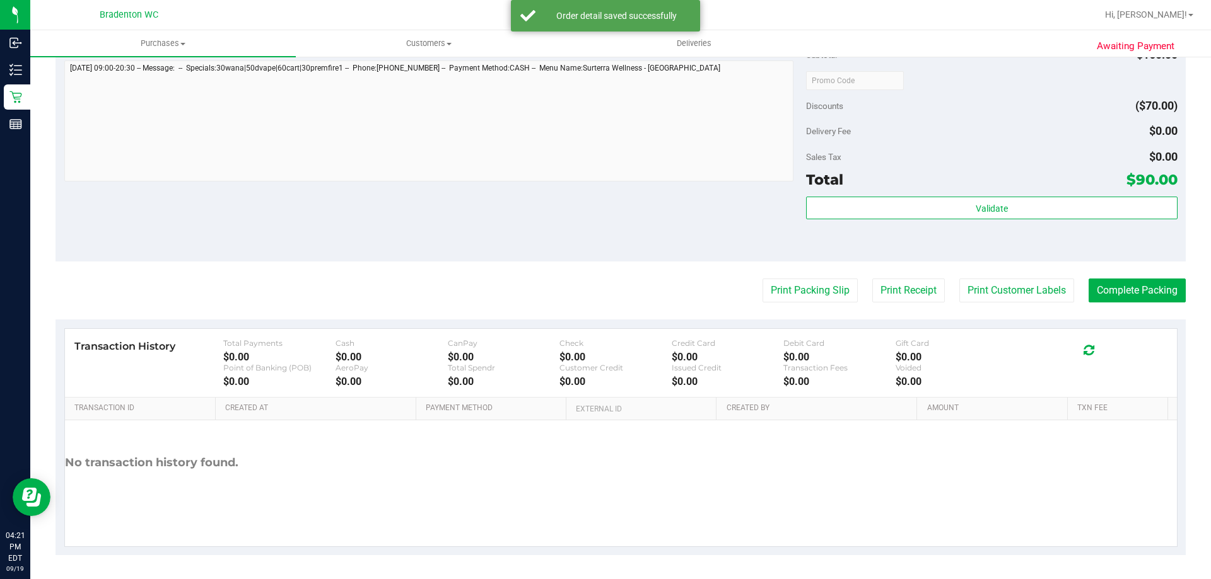
scroll to position [670, 0]
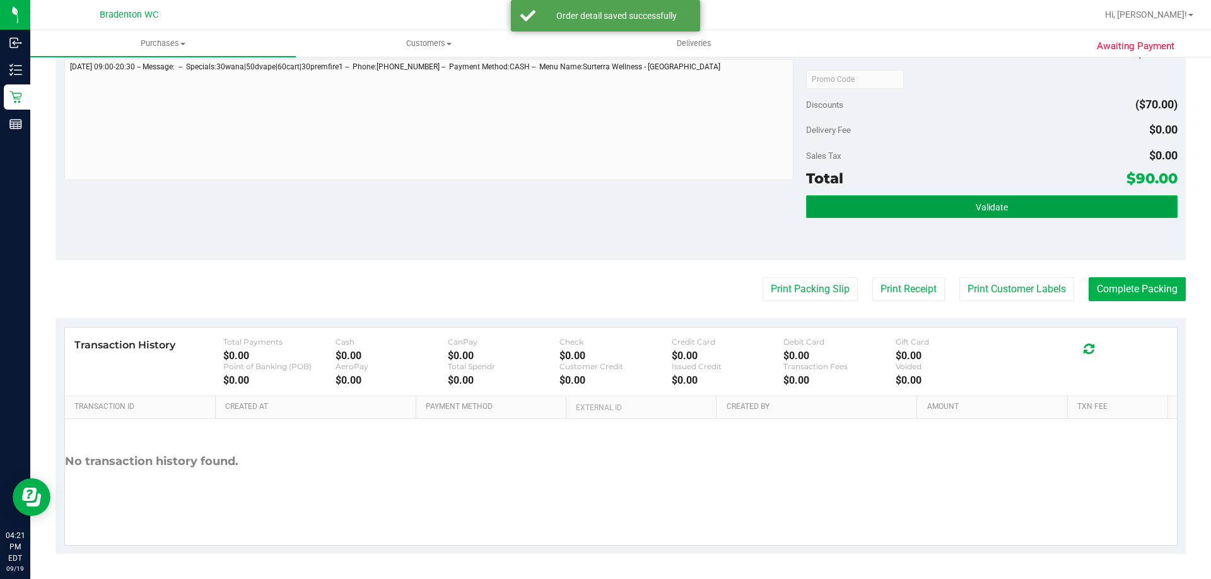
click at [977, 206] on span "Validate" at bounding box center [991, 207] width 32 height 10
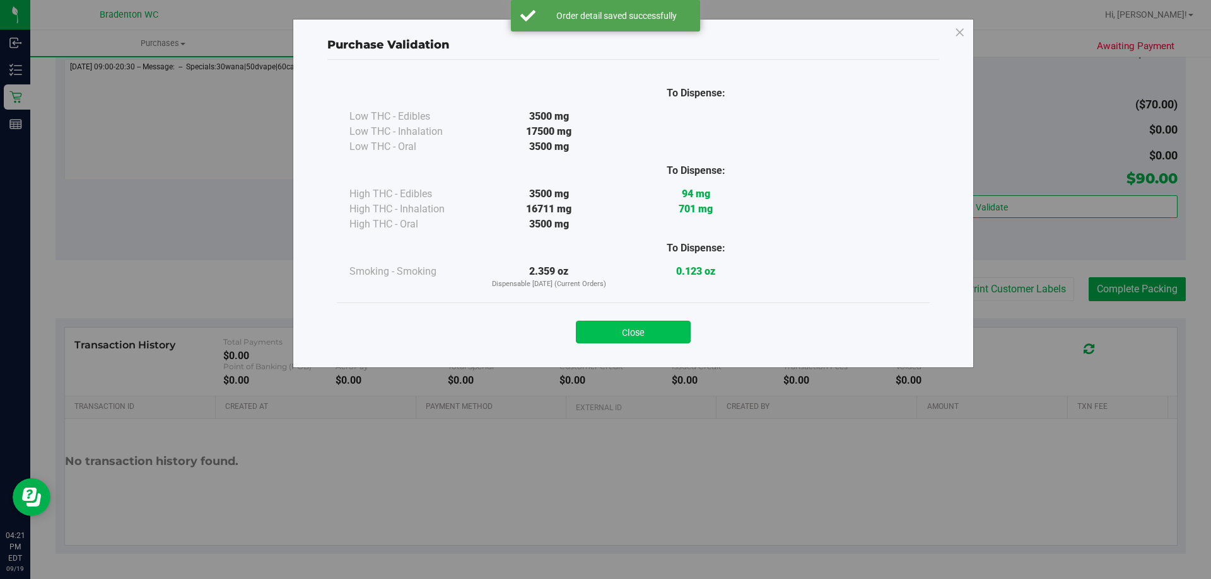
click at [665, 330] on button "Close" at bounding box center [633, 332] width 115 height 23
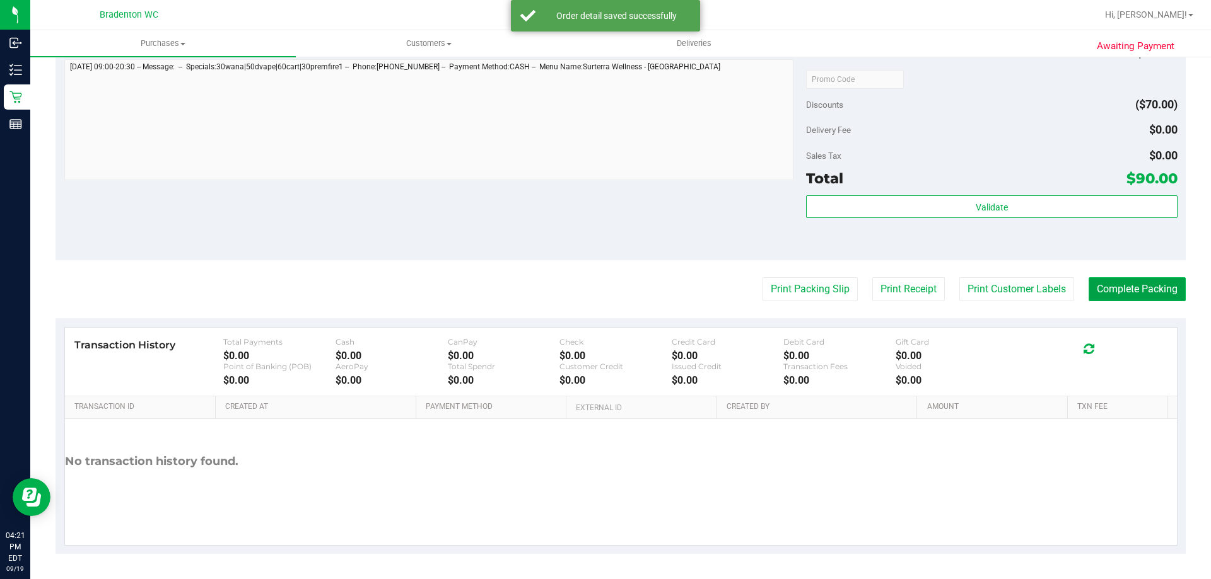
click at [1110, 290] on button "Complete Packing" at bounding box center [1136, 289] width 97 height 24
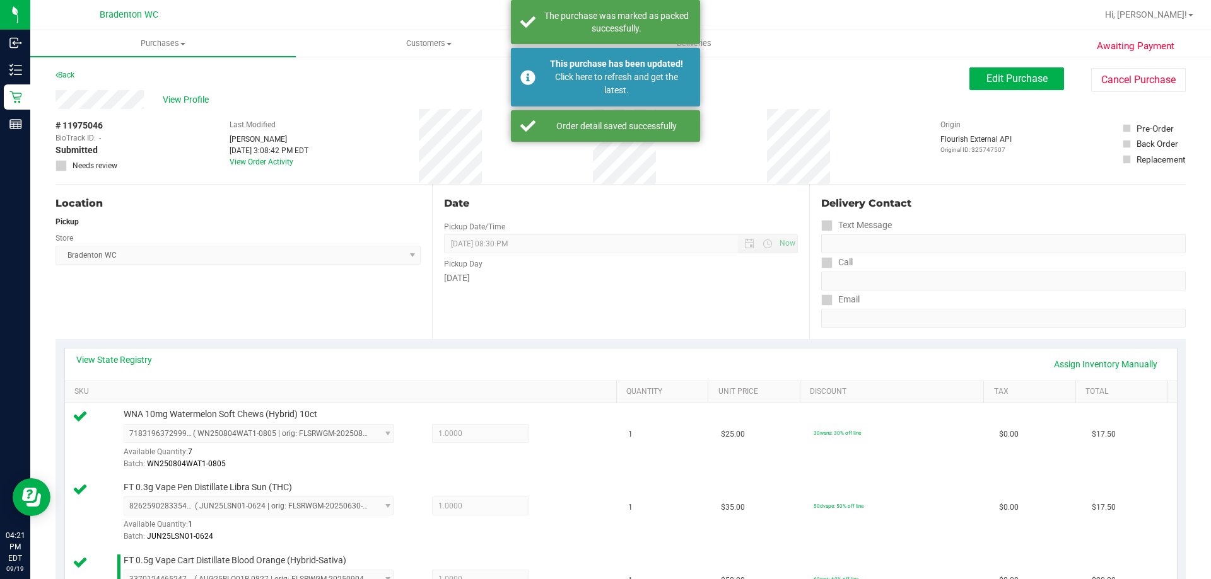
scroll to position [0, 0]
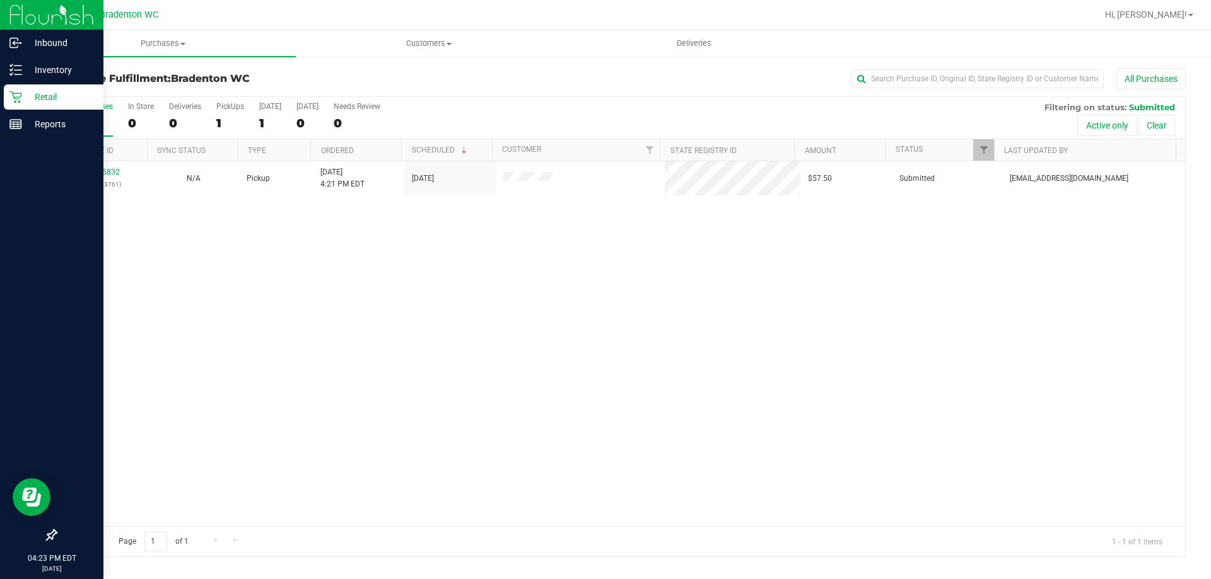
click at [17, 91] on icon at bounding box center [15, 97] width 13 height 13
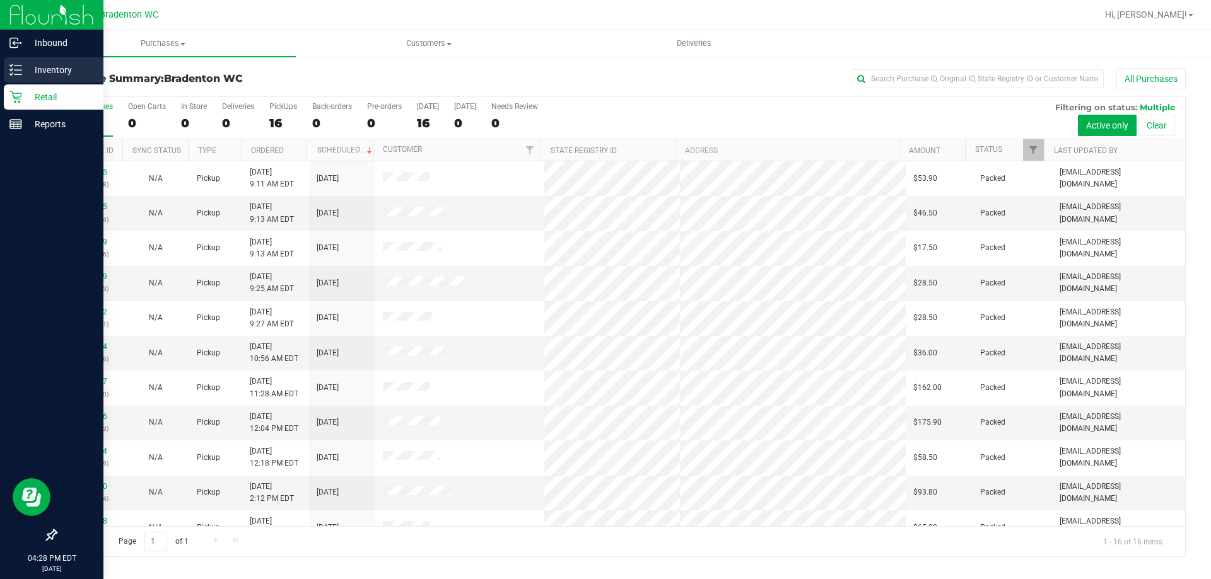
click at [18, 70] on line at bounding box center [18, 70] width 7 height 0
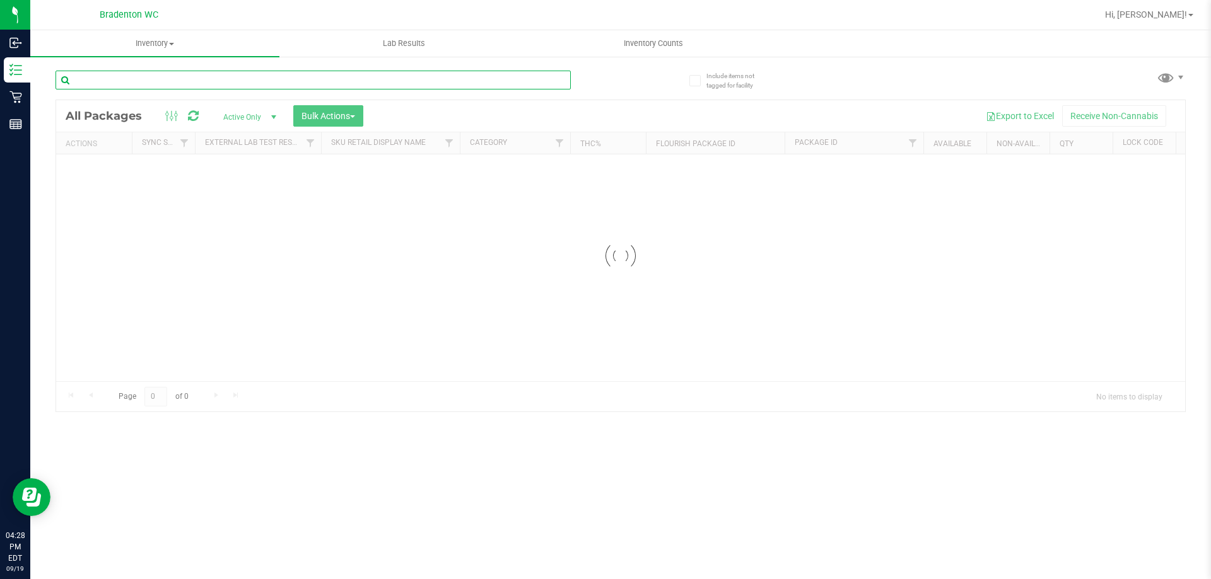
click at [186, 79] on input "text" at bounding box center [312, 80] width 515 height 19
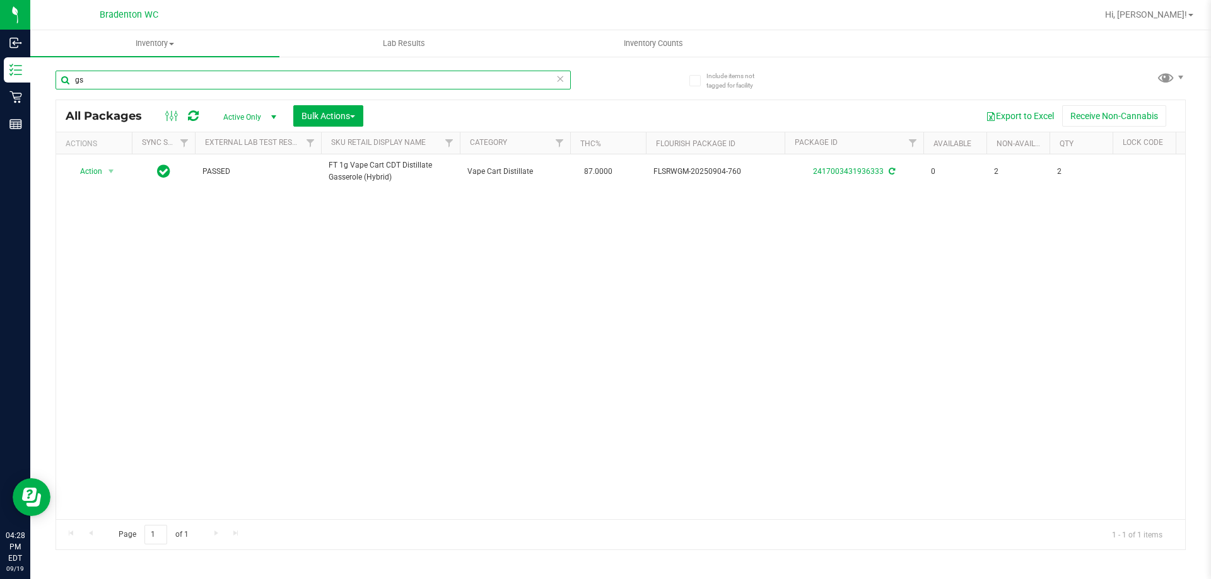
type input "g"
click at [558, 78] on icon at bounding box center [559, 78] width 9 height 15
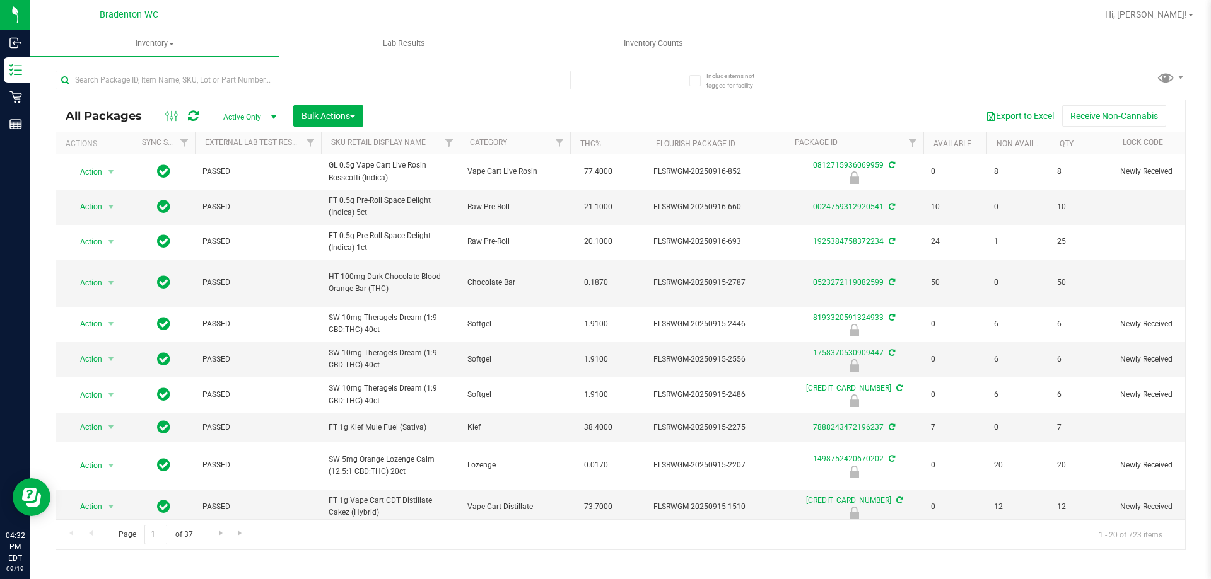
click at [437, 115] on div "Export to Excel Receive Non-Cannabis" at bounding box center [774, 115] width 803 height 21
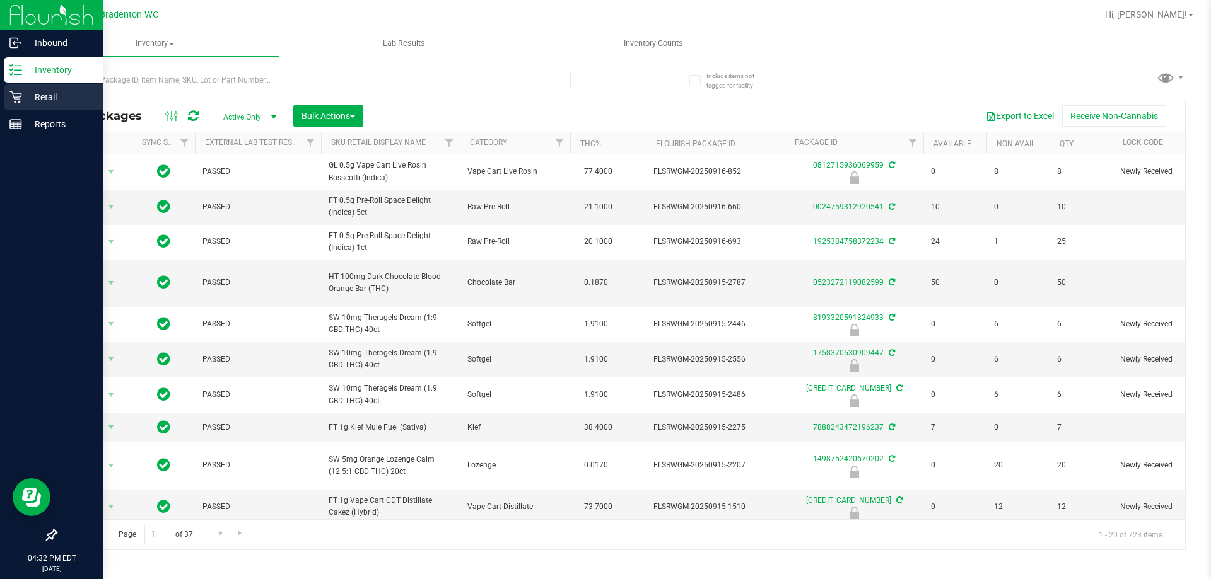
click at [13, 92] on icon at bounding box center [15, 97] width 12 height 12
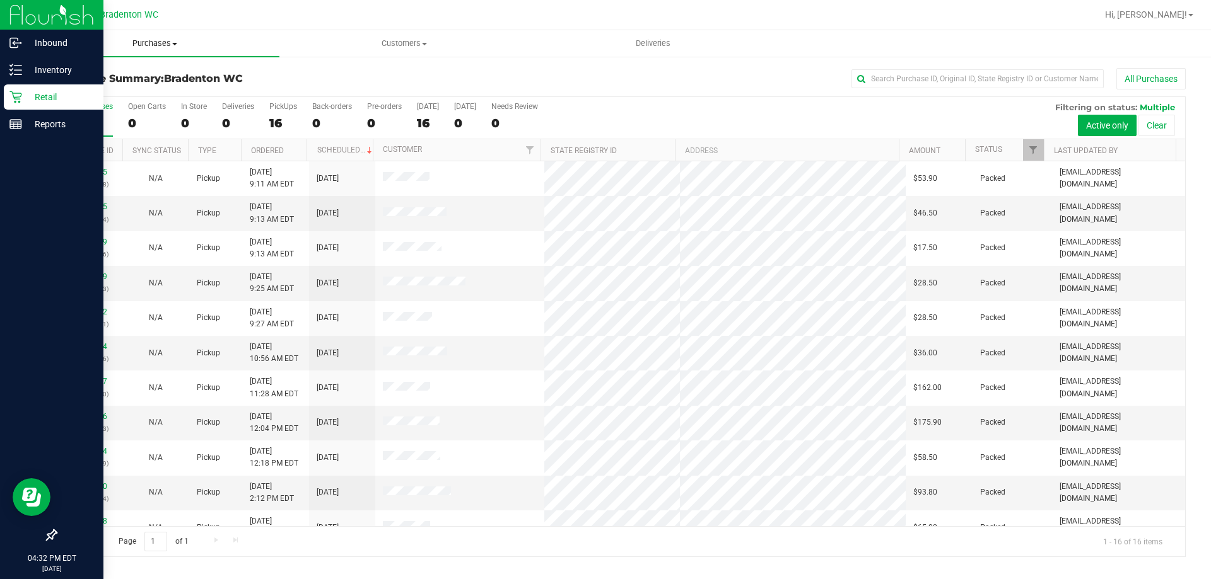
click at [269, 31] on uib-tab-heading "Purchases Summary of purchases Fulfillment All purchases" at bounding box center [154, 43] width 249 height 26
click at [299, 11] on div at bounding box center [661, 15] width 871 height 25
click at [18, 125] on line at bounding box center [18, 125] width 0 height 6
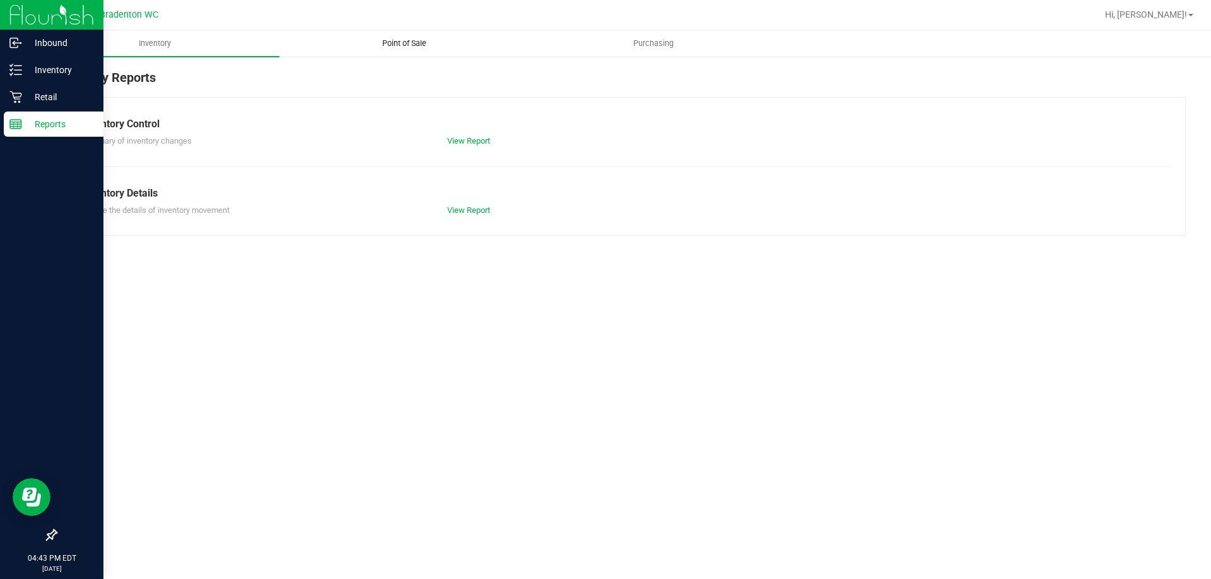
click at [407, 45] on span "Point of Sale" at bounding box center [404, 43] width 78 height 11
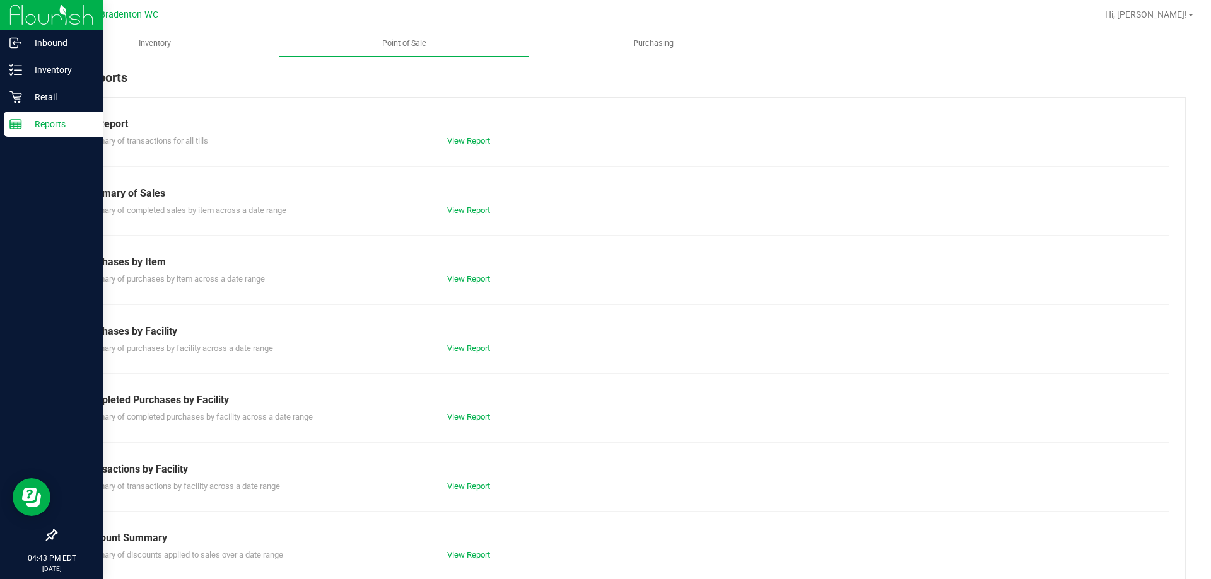
click at [467, 488] on link "View Report" at bounding box center [468, 486] width 43 height 9
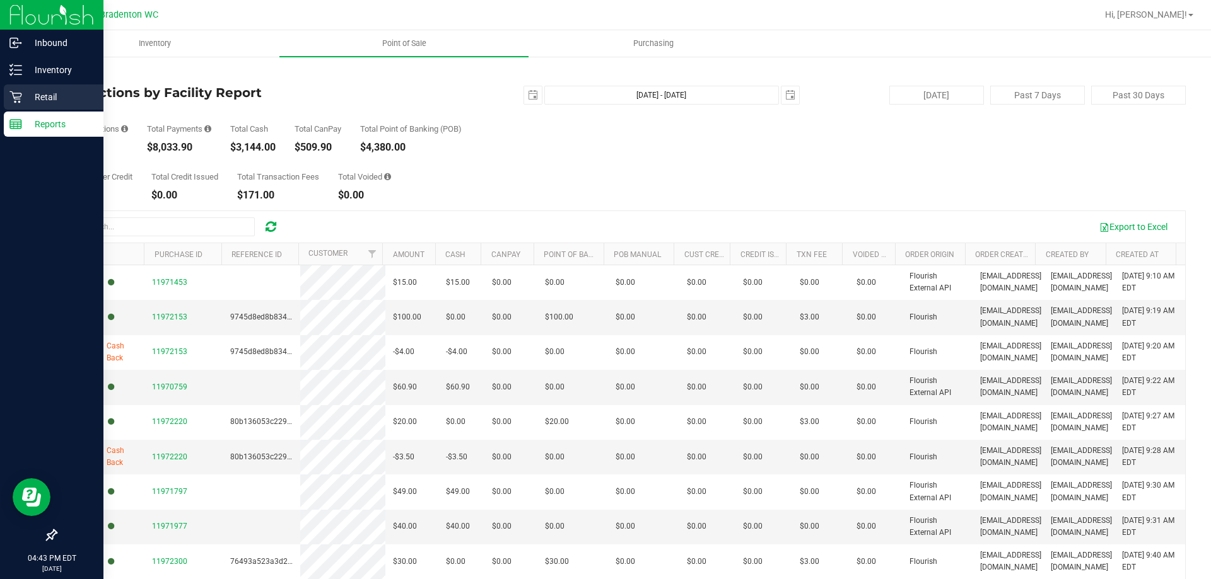
click at [16, 96] on icon at bounding box center [15, 97] width 13 height 13
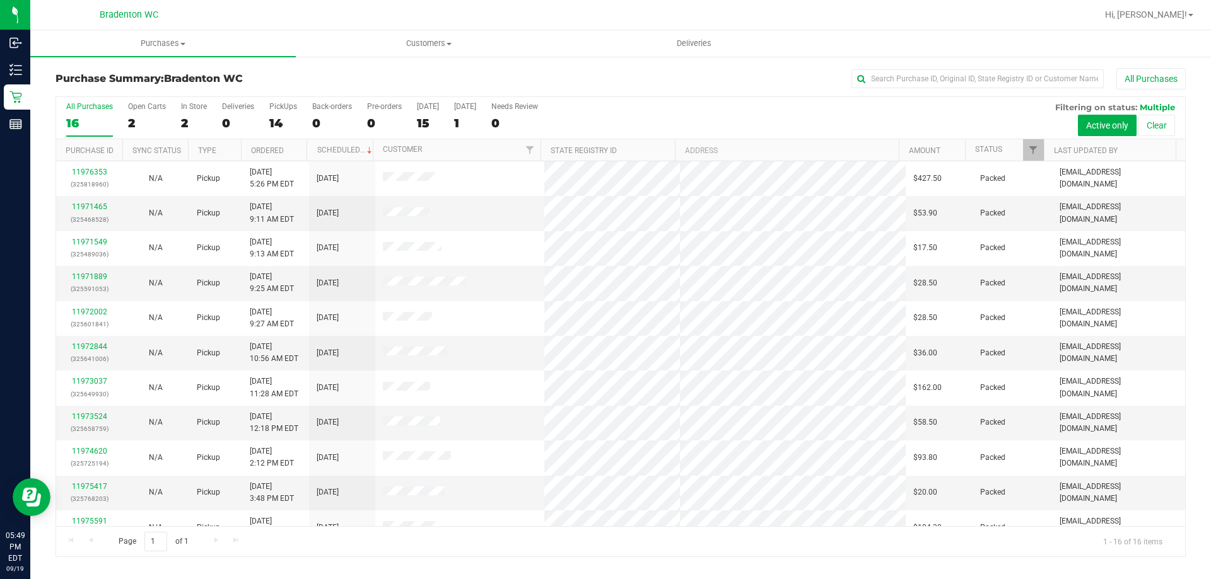
scroll to position [194, 0]
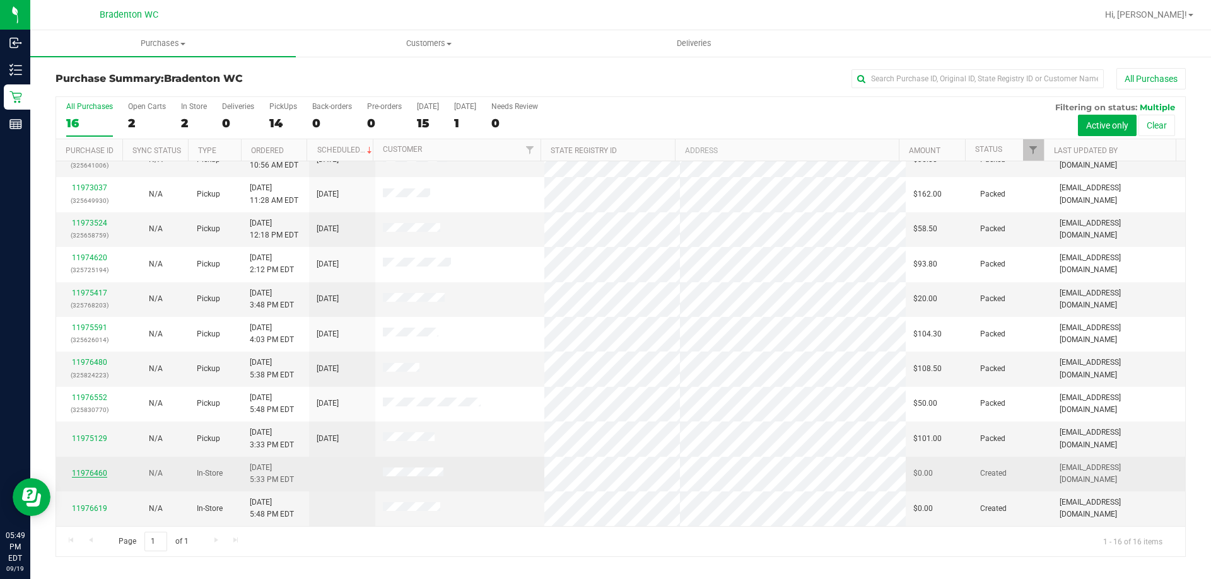
click at [89, 471] on link "11976460" at bounding box center [89, 473] width 35 height 9
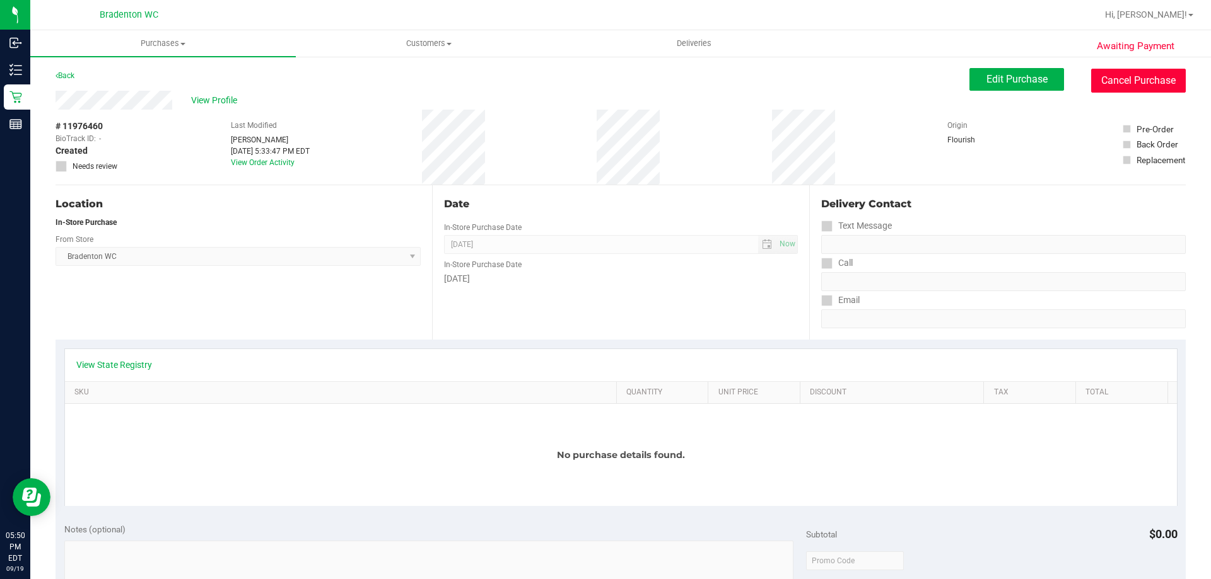
click at [1130, 88] on button "Cancel Purchase" at bounding box center [1138, 81] width 95 height 24
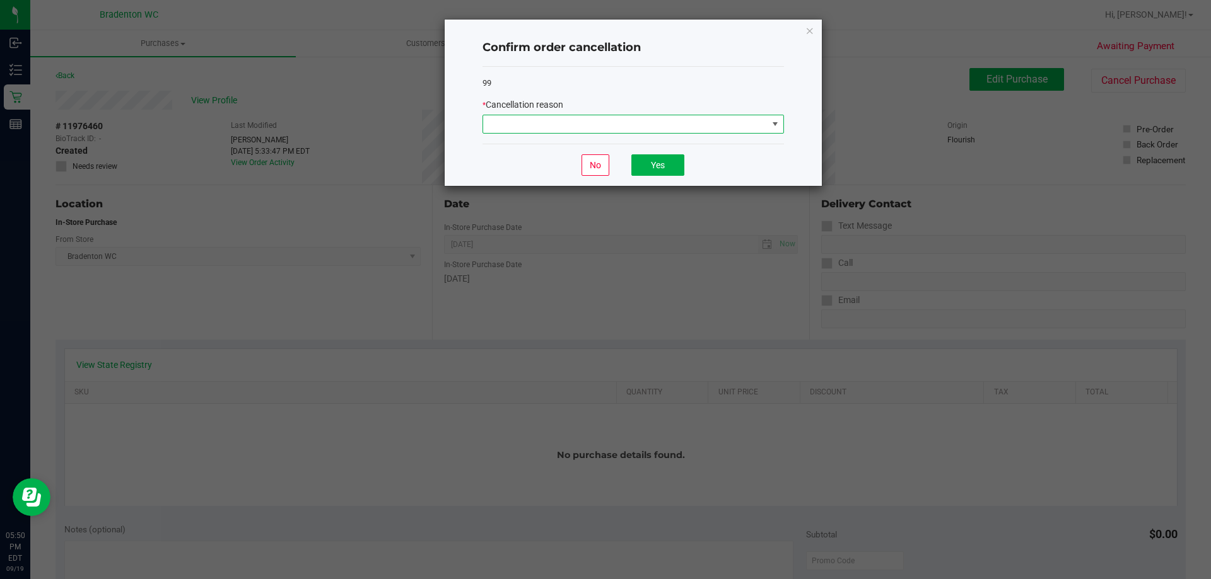
click at [774, 125] on span at bounding box center [775, 124] width 10 height 10
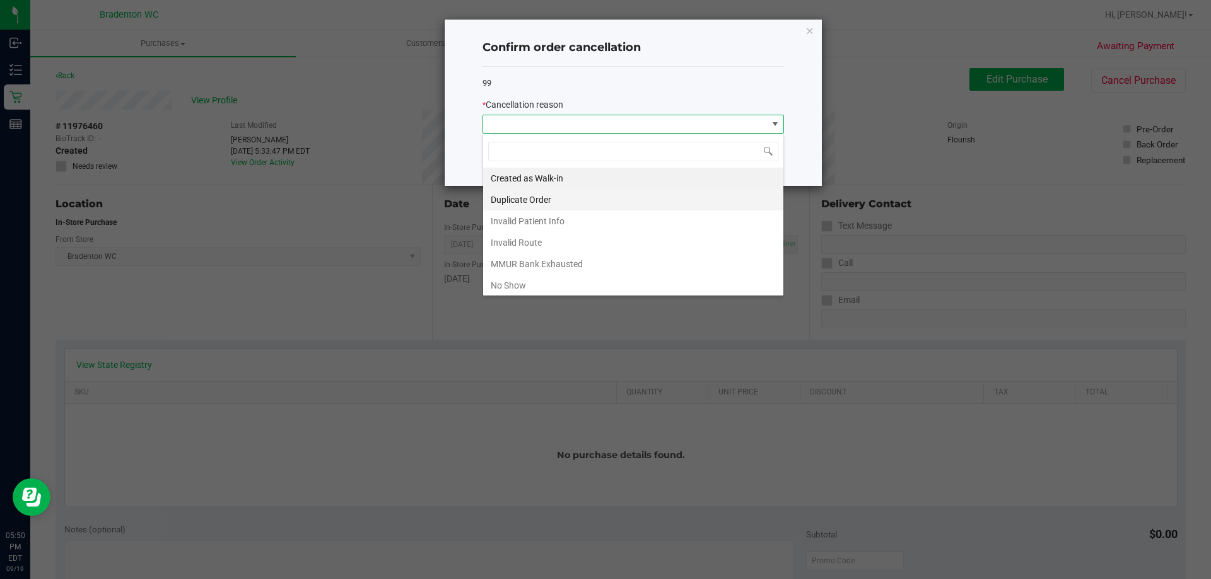
click at [511, 196] on li "Duplicate Order" at bounding box center [633, 199] width 300 height 21
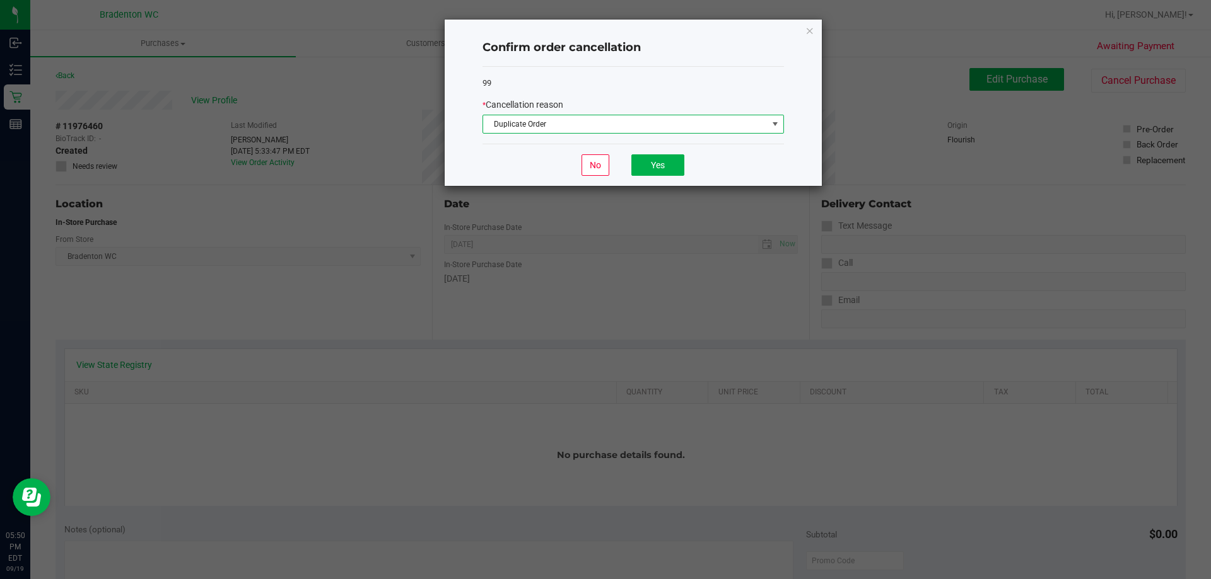
click at [613, 357] on ngb-modal-window "Confirm order cancellation 99 * Cancellation reason Duplicate Order No Yes" at bounding box center [610, 289] width 1220 height 579
click at [645, 172] on button "Yes" at bounding box center [657, 164] width 53 height 21
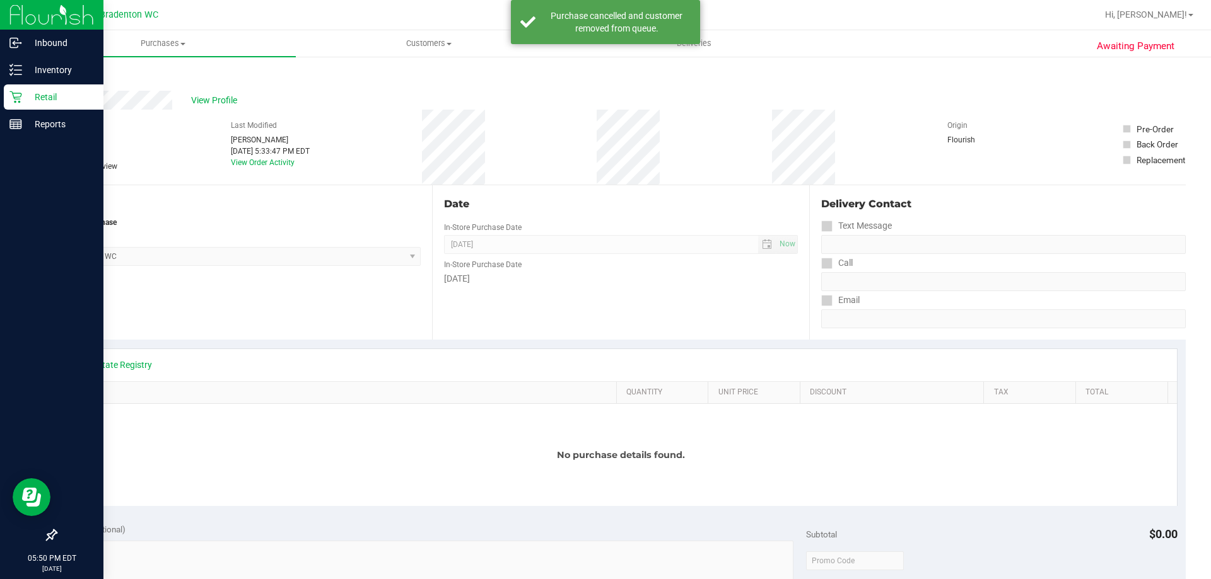
click at [15, 98] on icon at bounding box center [15, 97] width 12 height 12
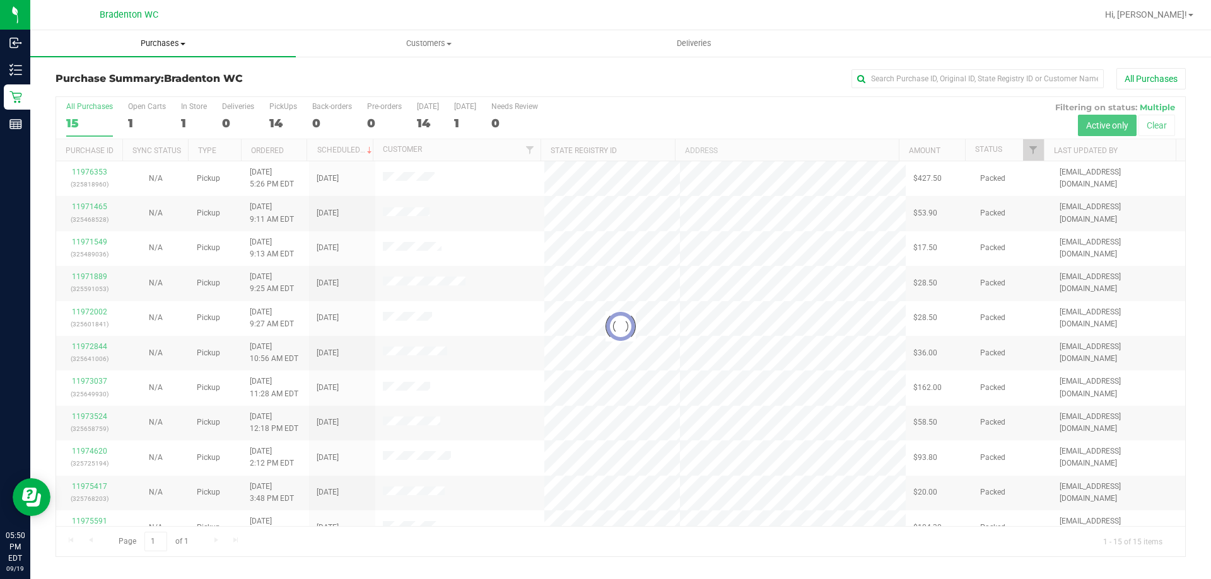
click at [205, 31] on uib-tab-heading "Purchases Summary of purchases Fulfillment All purchases" at bounding box center [162, 43] width 265 height 26
click at [243, 10] on div at bounding box center [661, 15] width 871 height 25
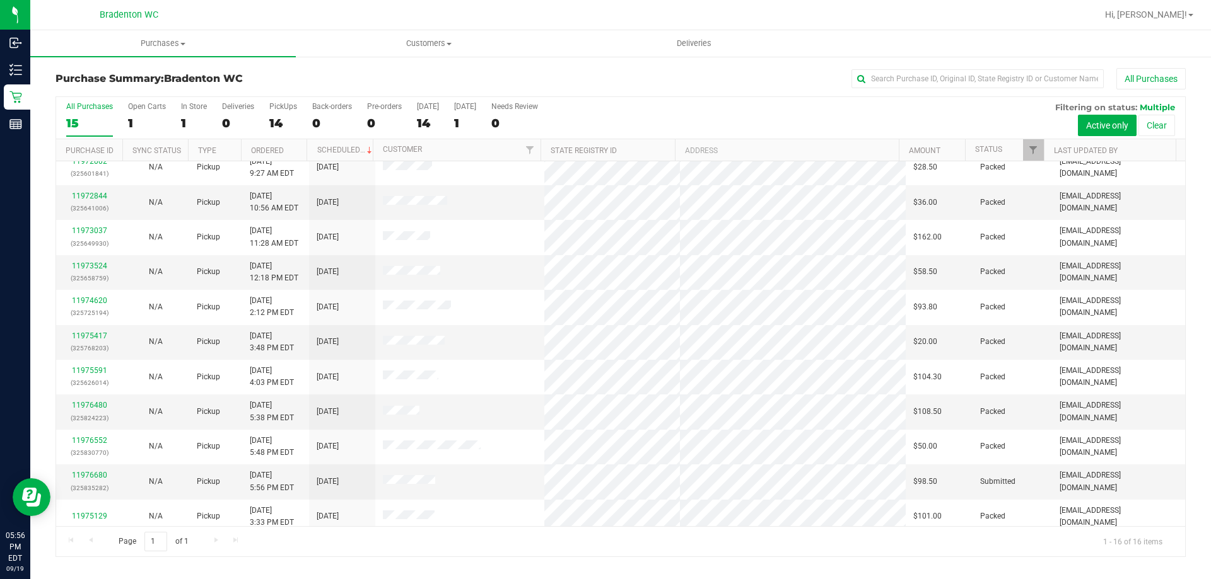
scroll to position [194, 0]
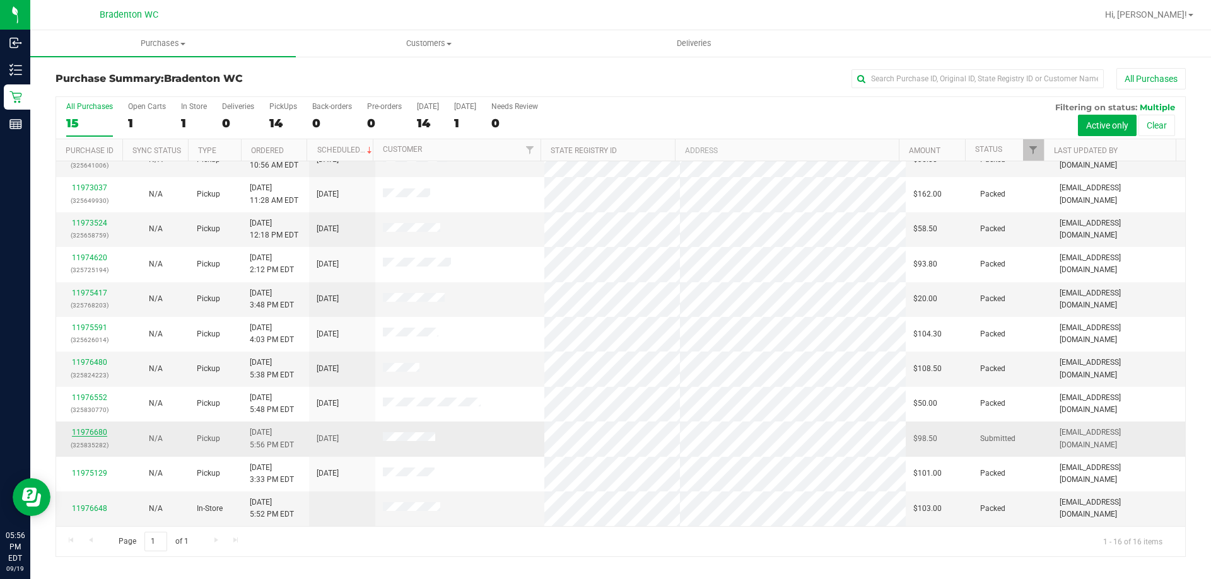
click at [86, 433] on link "11976680" at bounding box center [89, 432] width 35 height 9
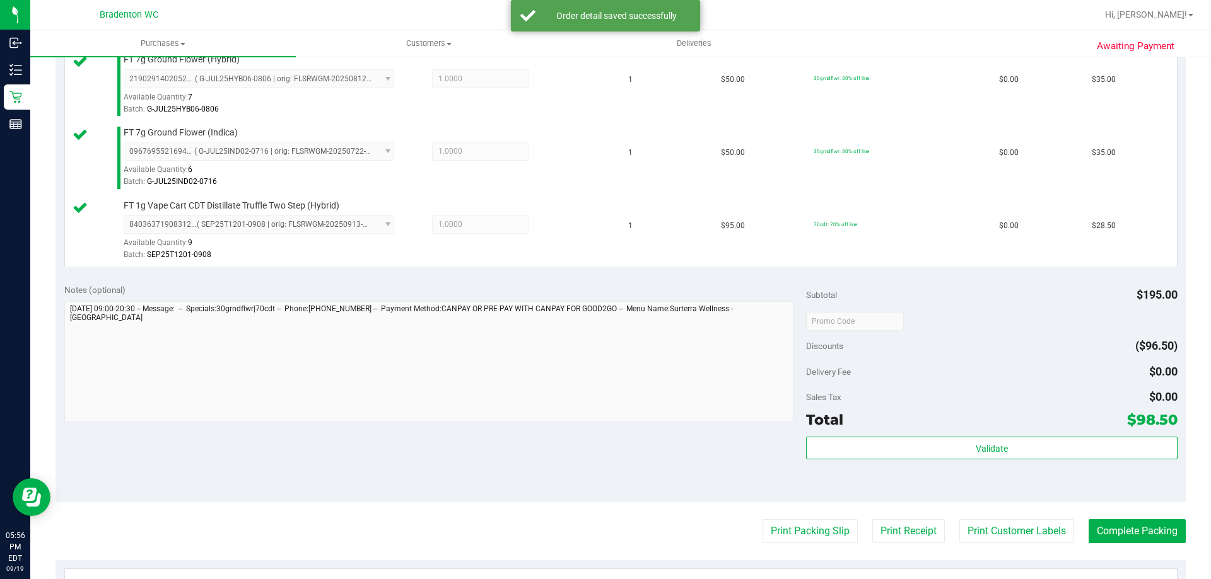
scroll to position [359, 0]
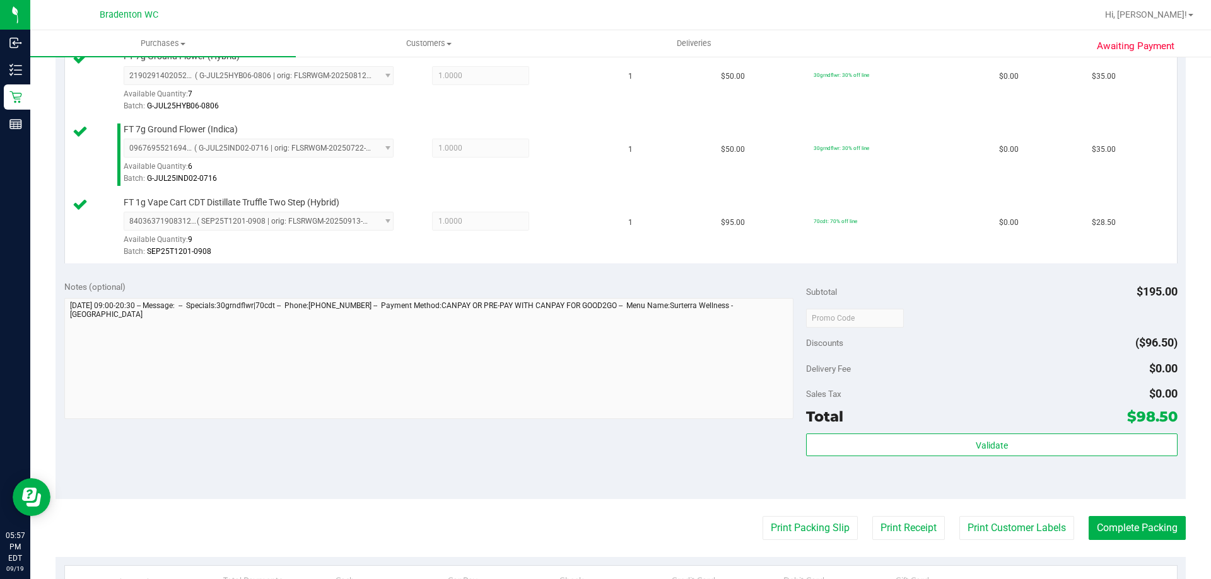
click at [955, 479] on div "Validate" at bounding box center [991, 462] width 371 height 57
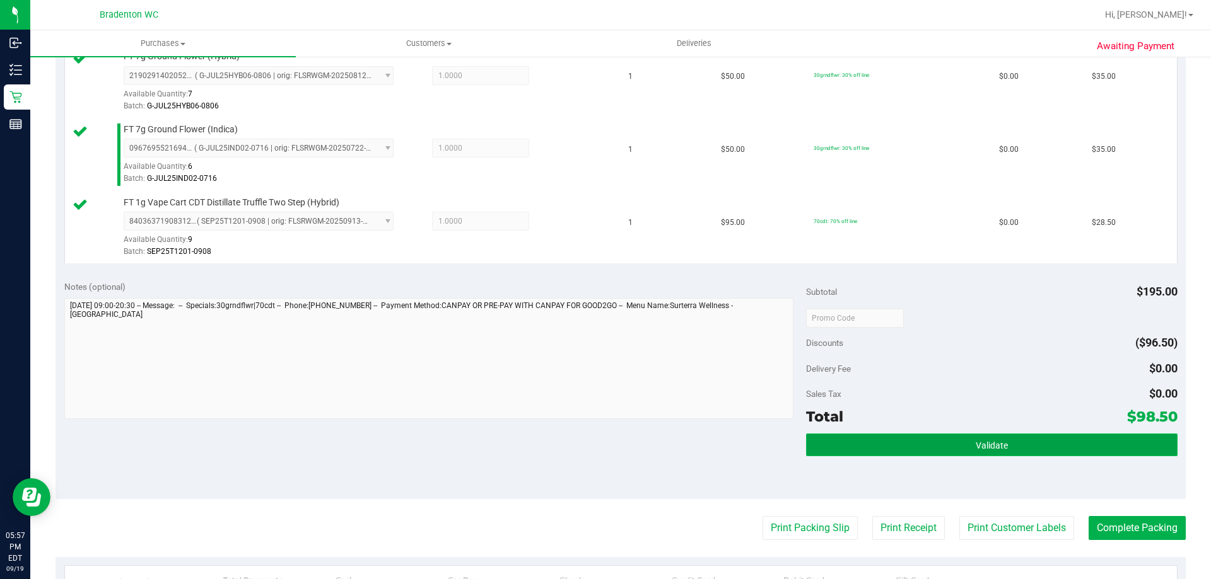
click at [955, 449] on button "Validate" at bounding box center [991, 445] width 371 height 23
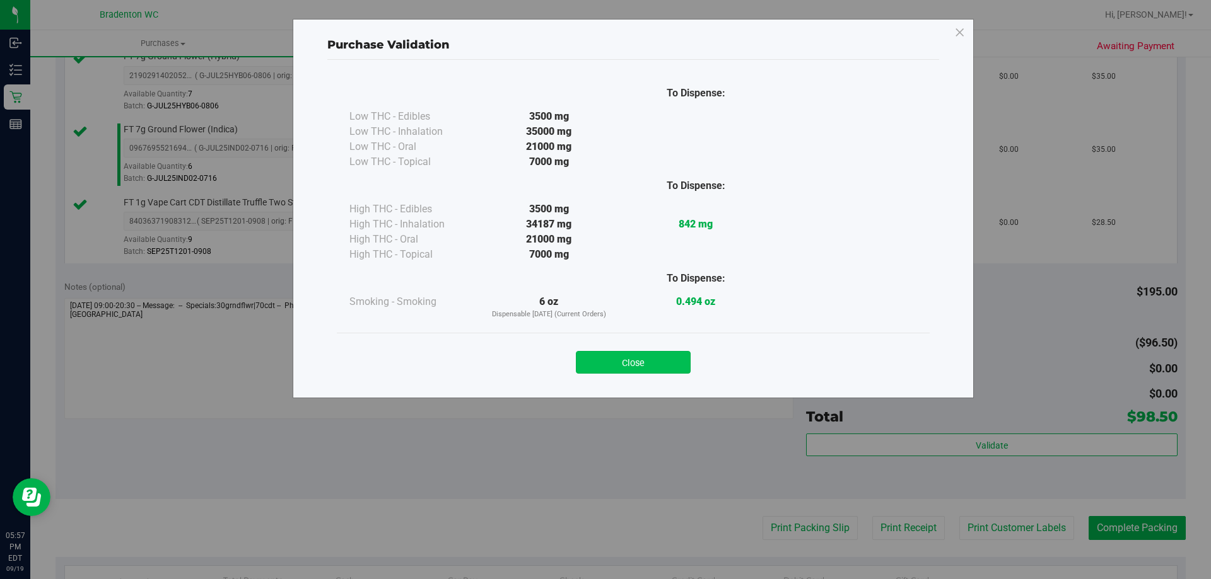
click at [666, 359] on button "Close" at bounding box center [633, 362] width 115 height 23
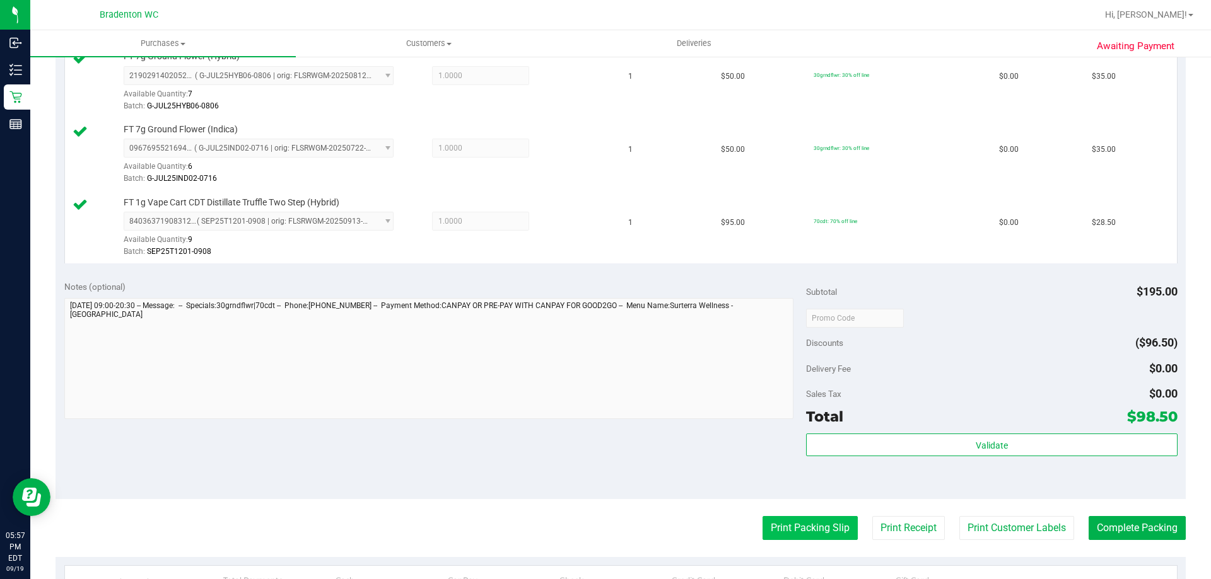
click at [810, 536] on button "Print Packing Slip" at bounding box center [809, 528] width 95 height 24
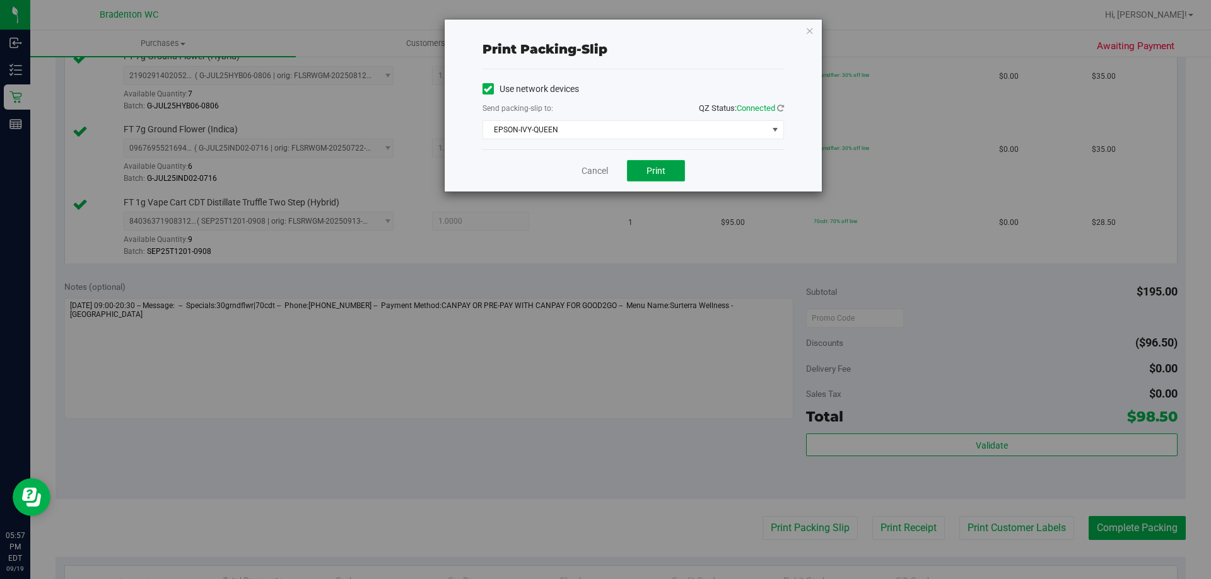
click at [667, 168] on button "Print" at bounding box center [656, 170] width 58 height 21
click at [810, 31] on icon "button" at bounding box center [809, 30] width 9 height 15
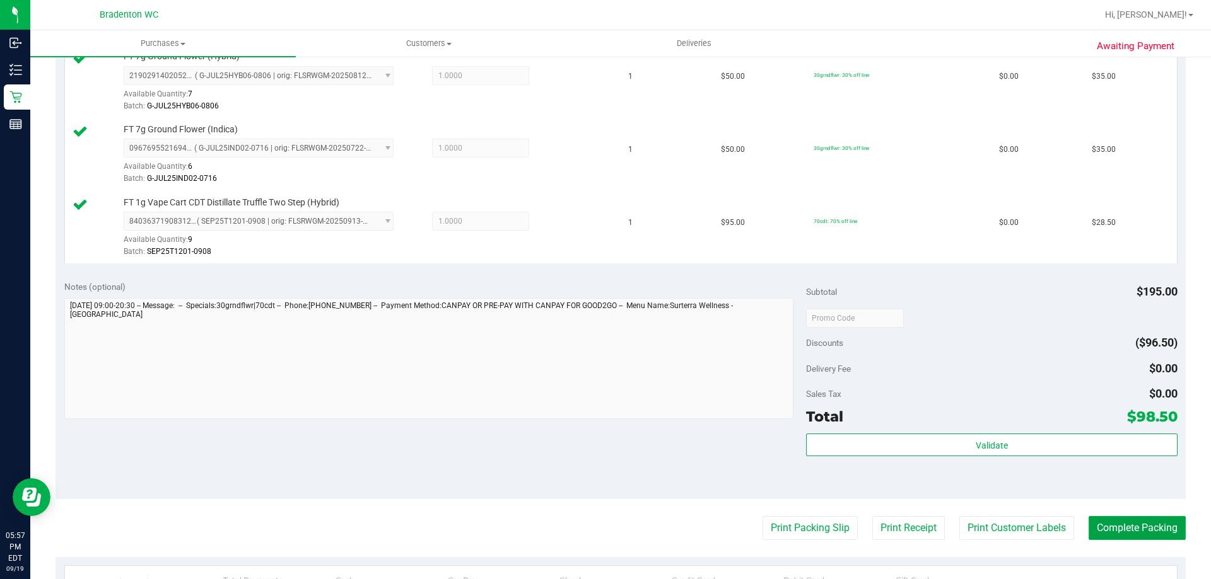
click at [1124, 529] on button "Complete Packing" at bounding box center [1136, 528] width 97 height 24
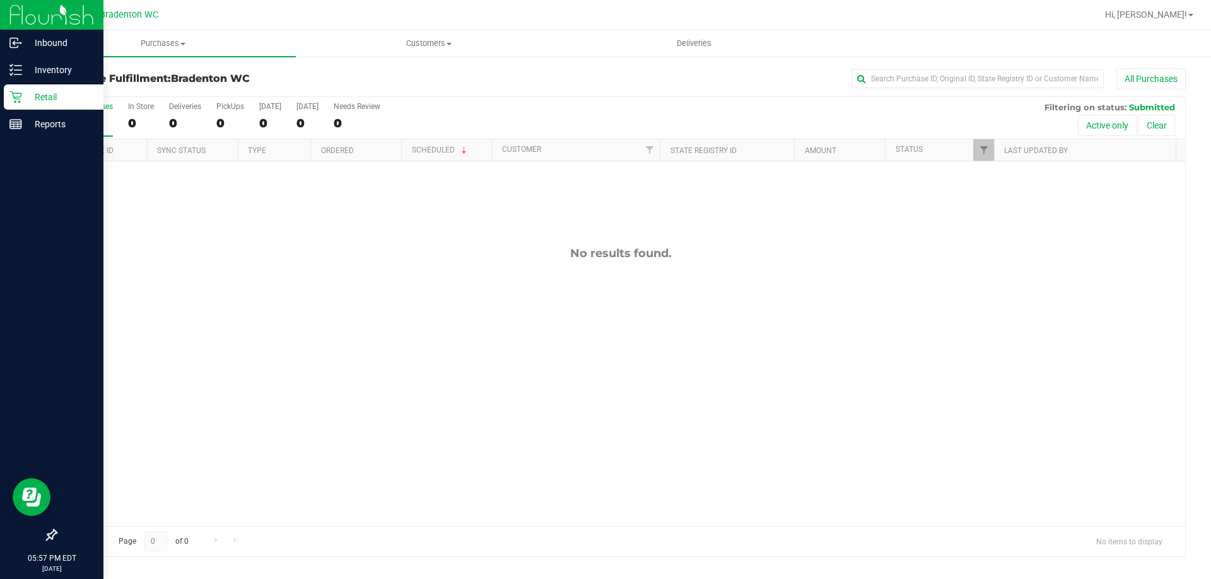
click at [30, 99] on p "Retail" at bounding box center [60, 97] width 76 height 15
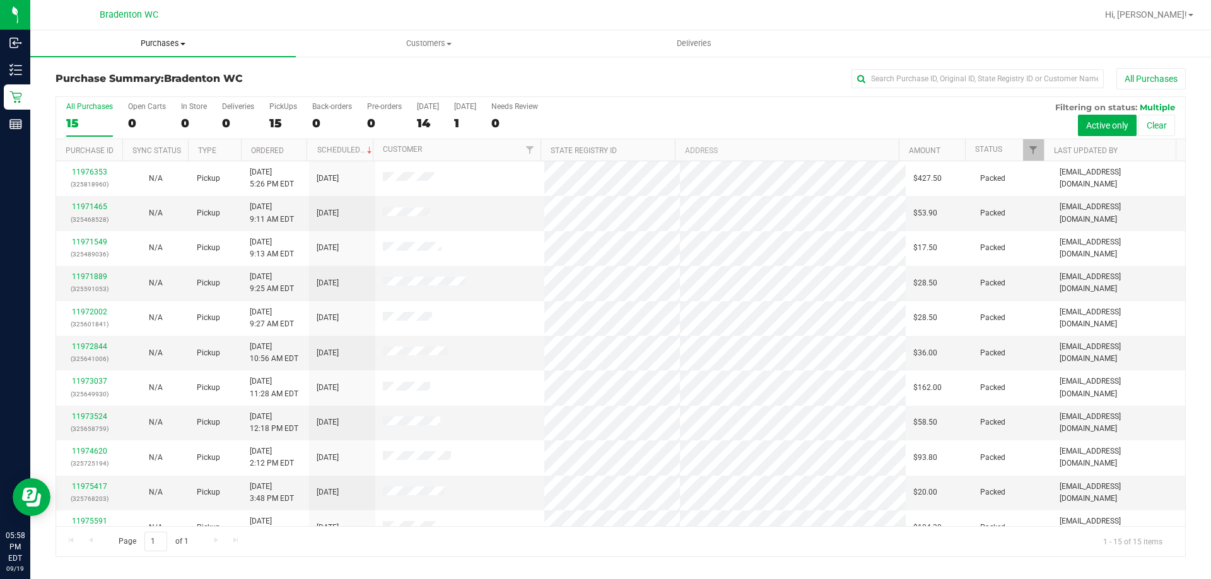
click at [260, 35] on uib-tab-heading "Purchases Summary of purchases Fulfillment All purchases" at bounding box center [162, 43] width 265 height 26
click at [330, 18] on div at bounding box center [661, 15] width 871 height 25
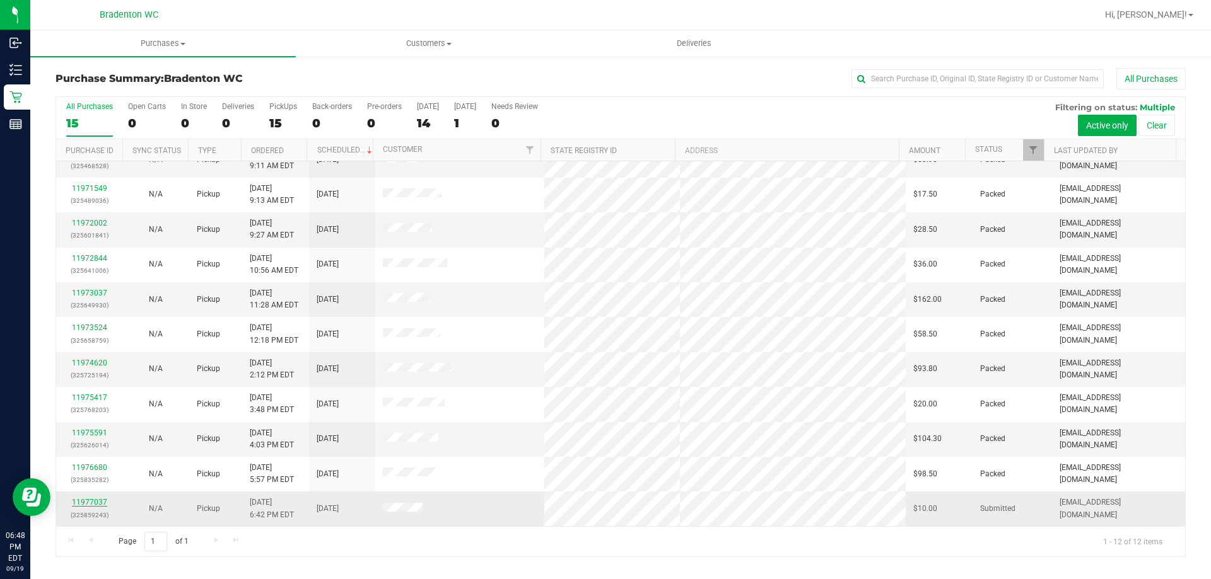
click at [86, 505] on link "11977037" at bounding box center [89, 502] width 35 height 9
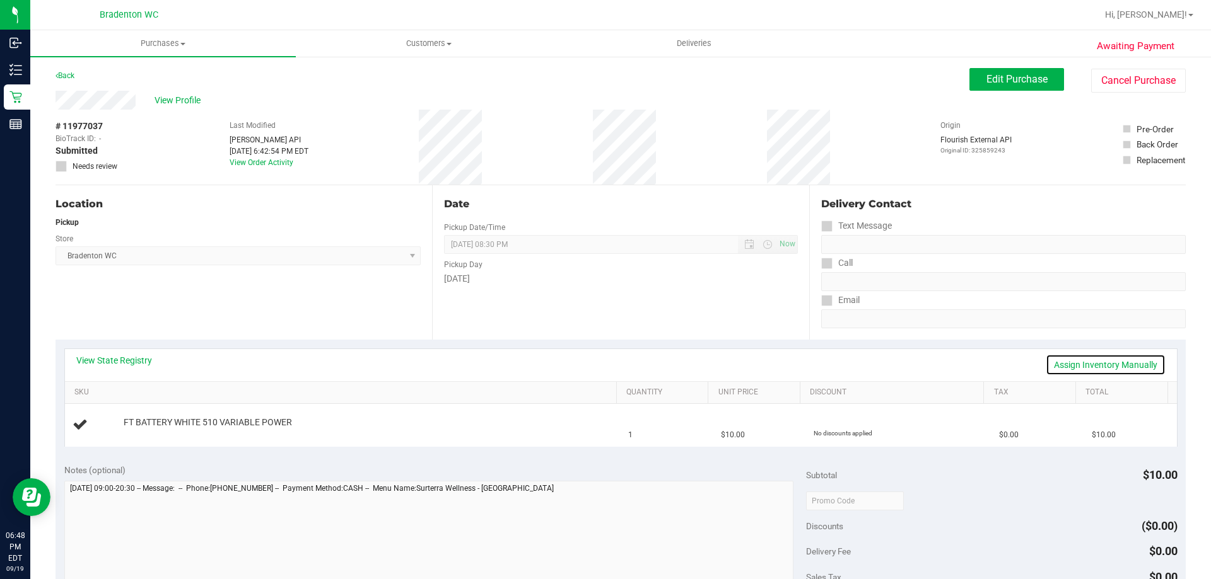
click at [1106, 361] on link "Assign Inventory Manually" at bounding box center [1105, 364] width 120 height 21
click at [138, 431] on link "Add Package" at bounding box center [146, 431] width 45 height 9
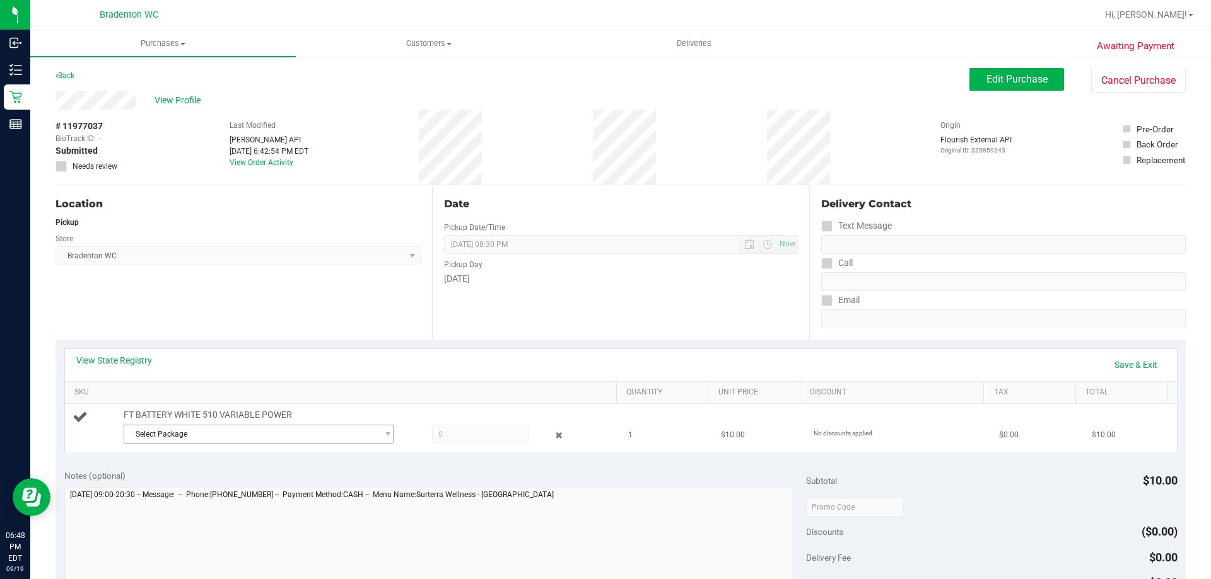
click at [364, 438] on span "Select Package" at bounding box center [250, 435] width 253 height 18
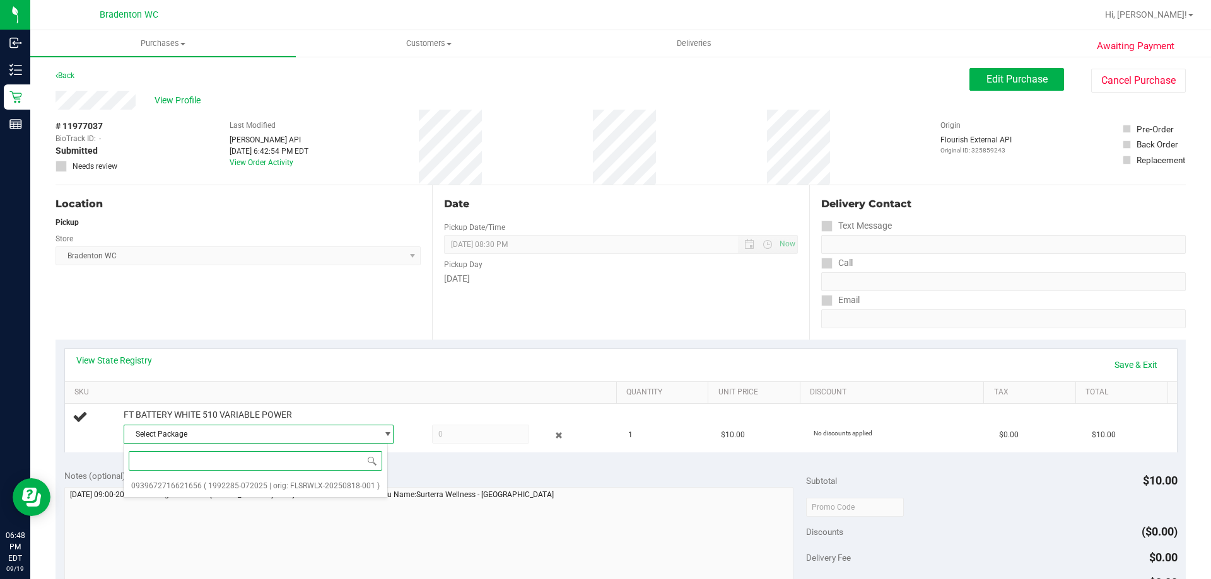
click at [319, 465] on input at bounding box center [255, 461] width 253 height 20
click at [383, 437] on span "select" at bounding box center [387, 434] width 9 height 10
click at [340, 492] on li "0939672716621656 ( 1992285-072025 | orig: FLSRWLX-20250818-001 )" at bounding box center [256, 486] width 264 height 18
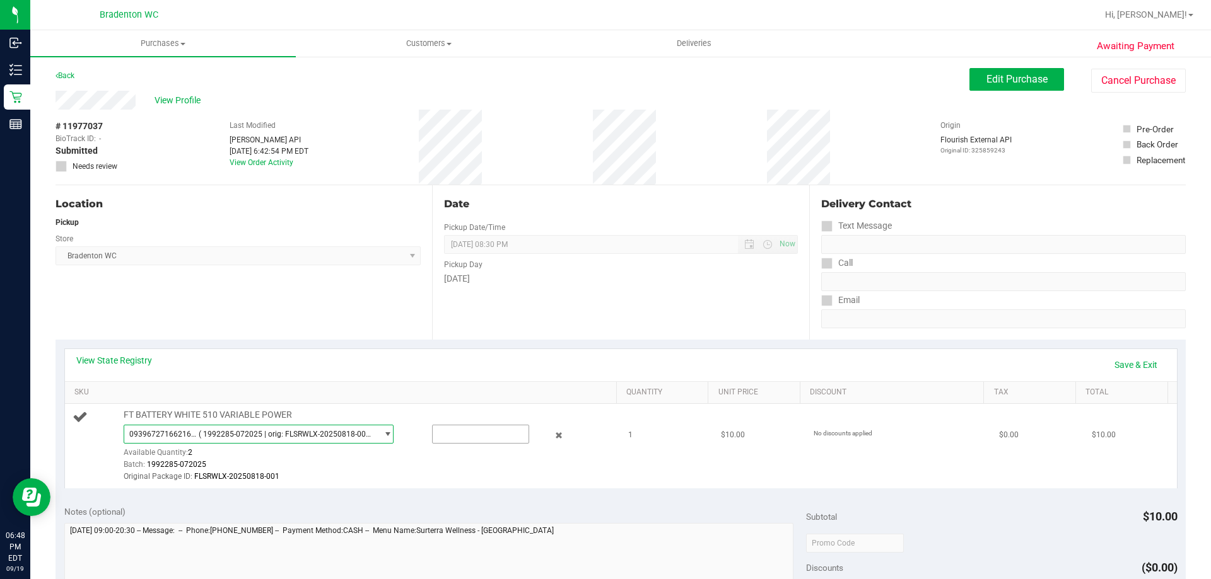
click at [481, 438] on input "text" at bounding box center [481, 435] width 96 height 18
type input "1"
click at [637, 351] on div "View State Registry Save & Exit" at bounding box center [621, 365] width 1112 height 32
type input "1.0000"
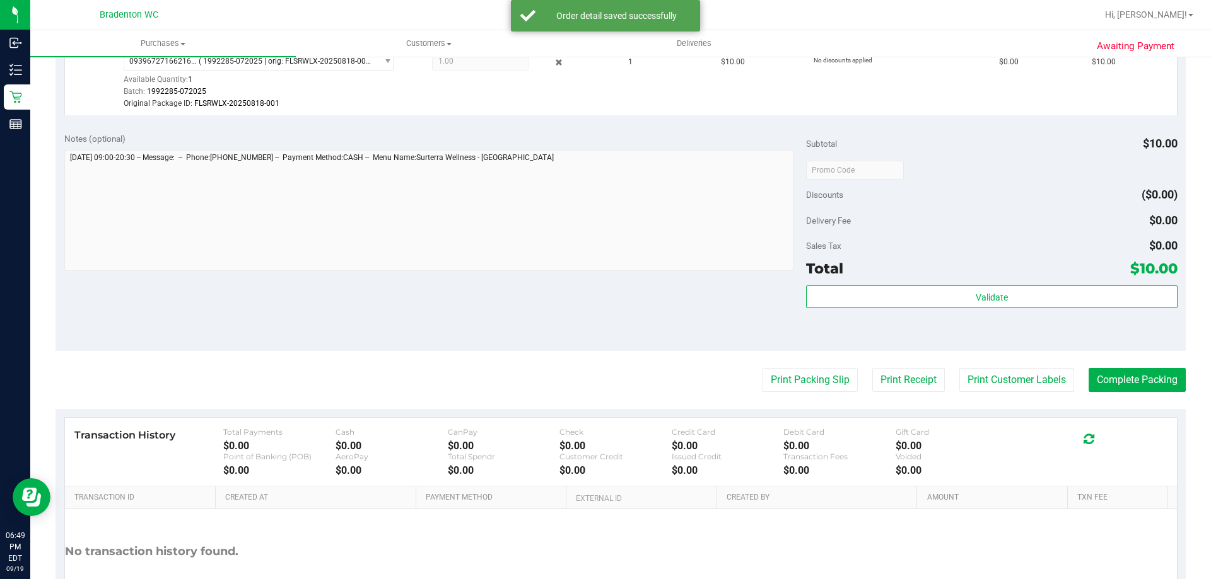
scroll to position [365, 0]
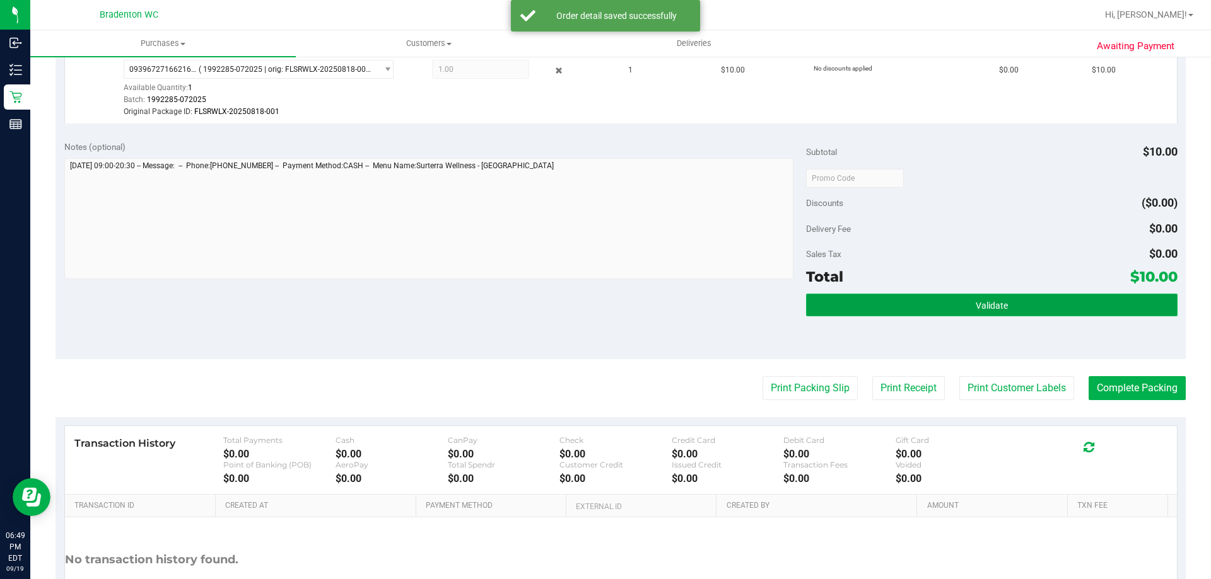
click at [1000, 305] on button "Validate" at bounding box center [991, 305] width 371 height 23
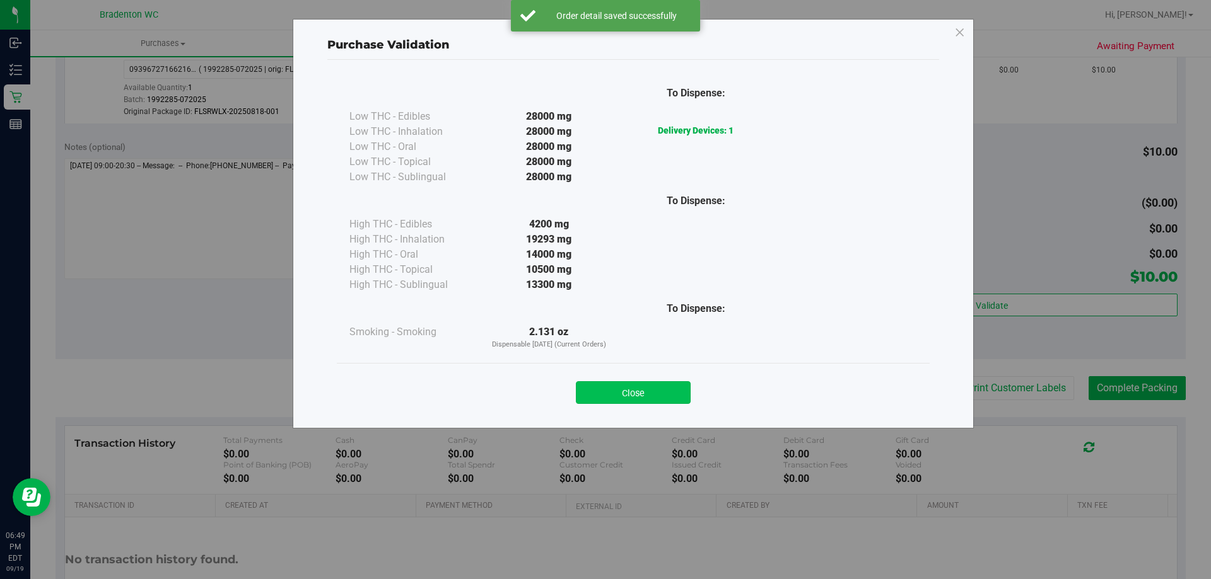
click at [672, 402] on button "Close" at bounding box center [633, 392] width 115 height 23
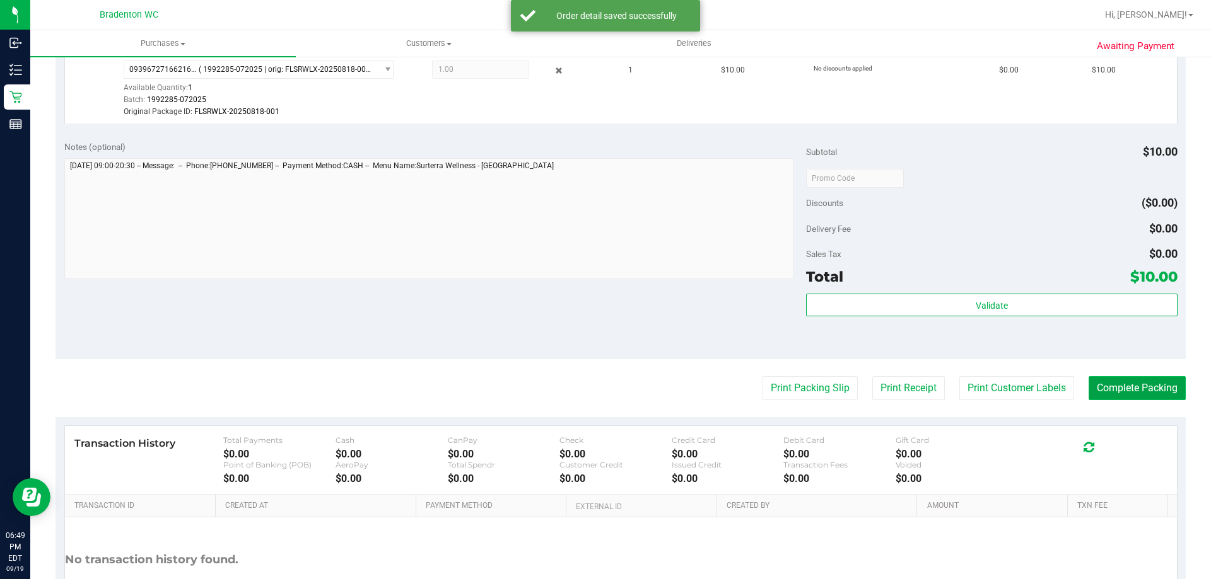
click at [1131, 395] on button "Complete Packing" at bounding box center [1136, 388] width 97 height 24
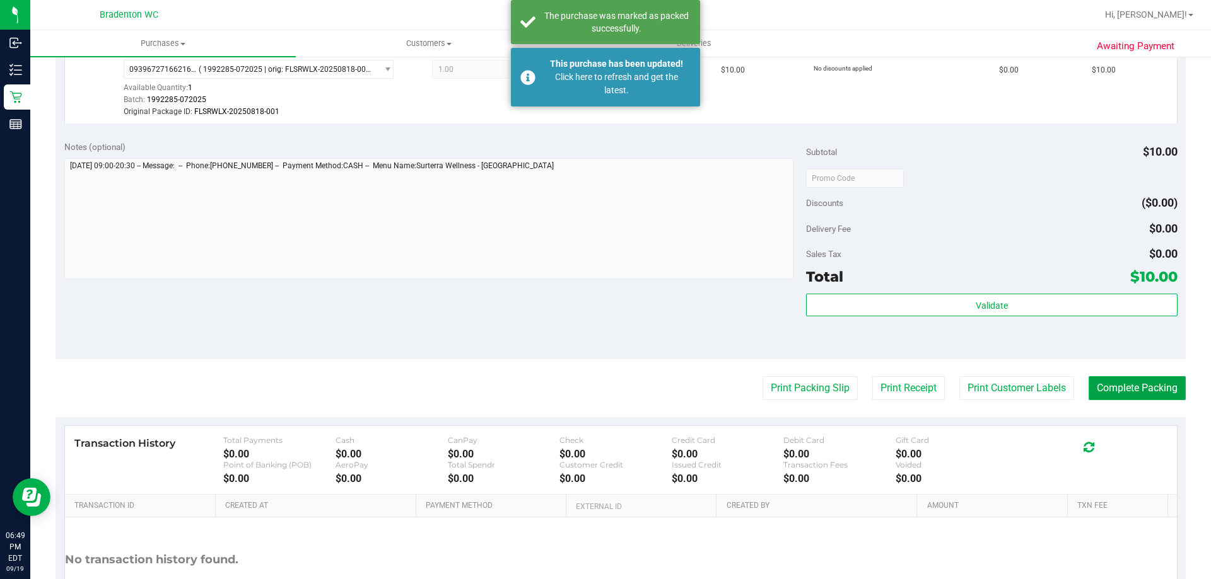
click at [1151, 380] on button "Complete Packing" at bounding box center [1136, 388] width 97 height 24
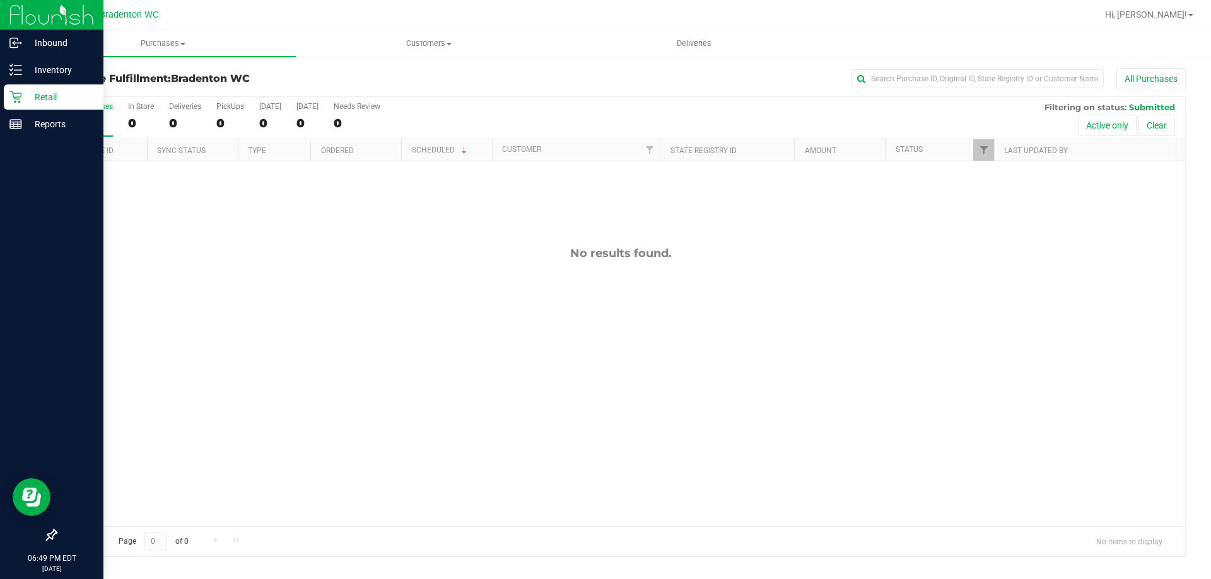
click at [0, 93] on link "Retail" at bounding box center [51, 97] width 103 height 27
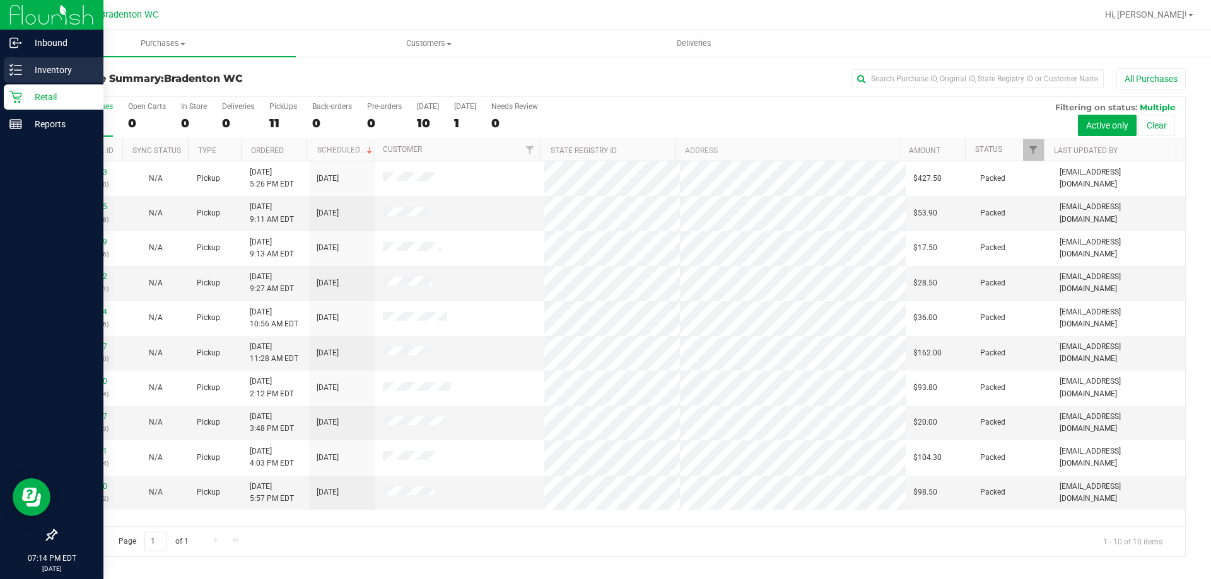
click at [20, 76] on icon at bounding box center [15, 70] width 13 height 13
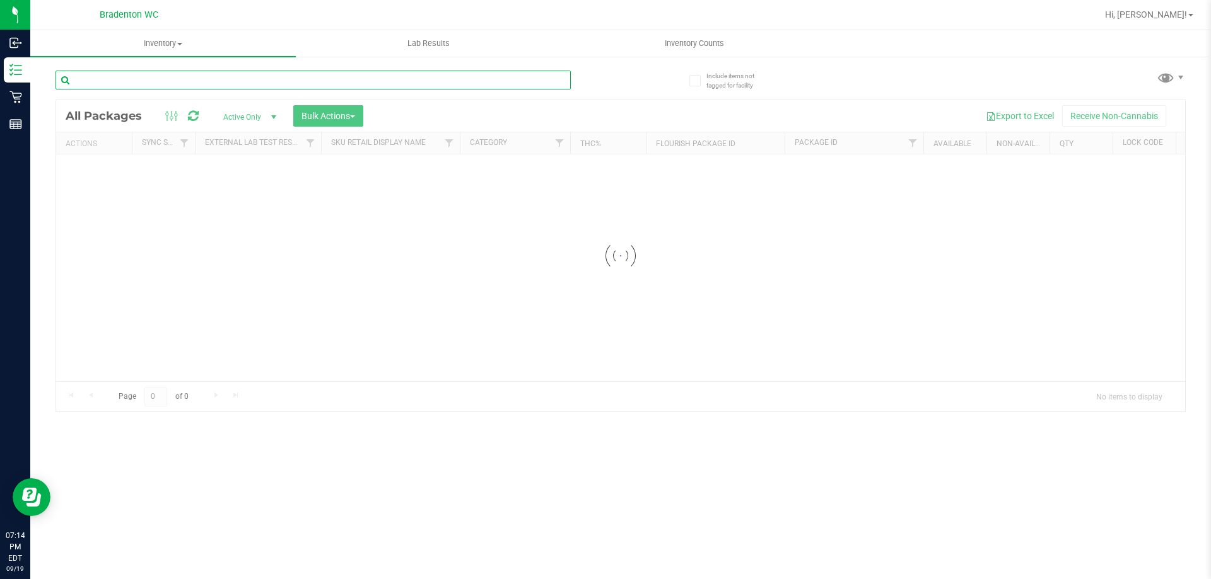
click at [149, 84] on input "text" at bounding box center [312, 80] width 515 height 19
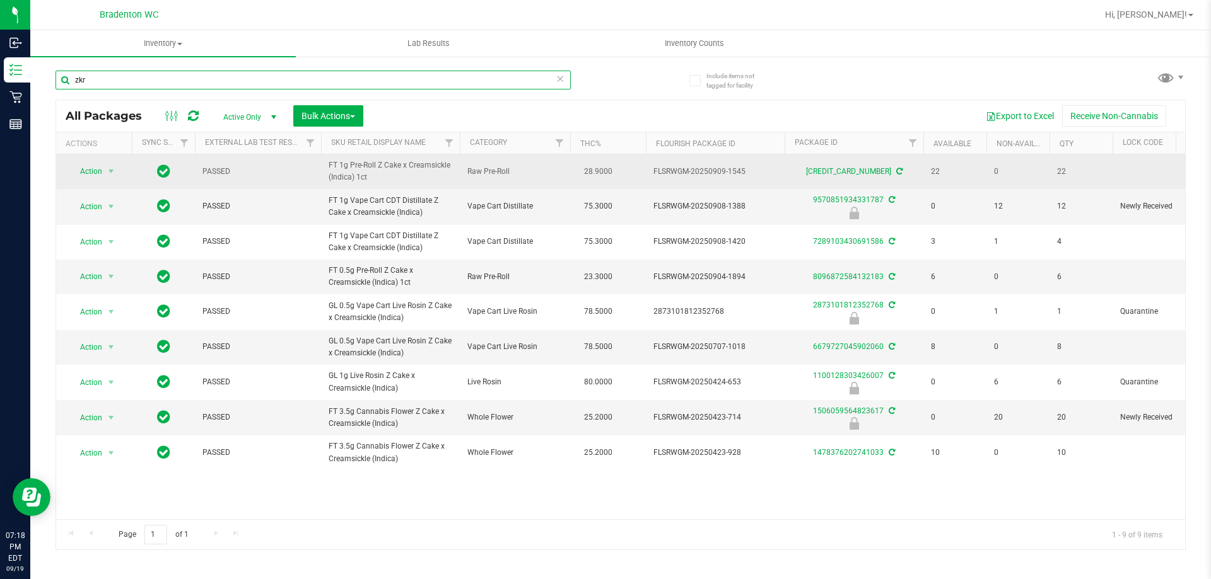
type input "zkr"
